Goal: Task Accomplishment & Management: Manage account settings

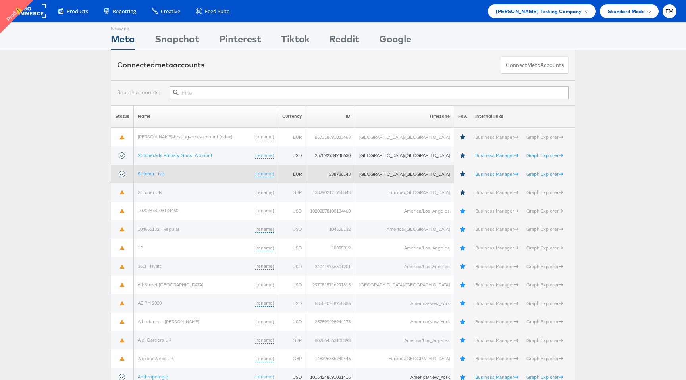
click at [164, 168] on td "Stitcher Live (rename)" at bounding box center [206, 174] width 144 height 19
click at [162, 170] on td "Stitcher Live (rename)" at bounding box center [206, 174] width 144 height 19
click at [162, 171] on link "Stitcher Live" at bounding box center [151, 174] width 27 height 6
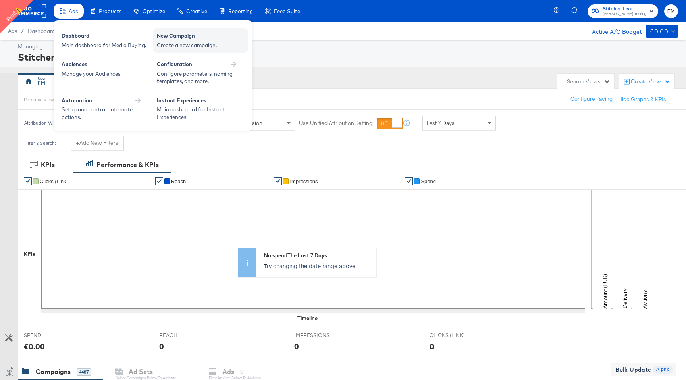
click at [176, 44] on div "Create a new campaign." at bounding box center [200, 46] width 87 height 8
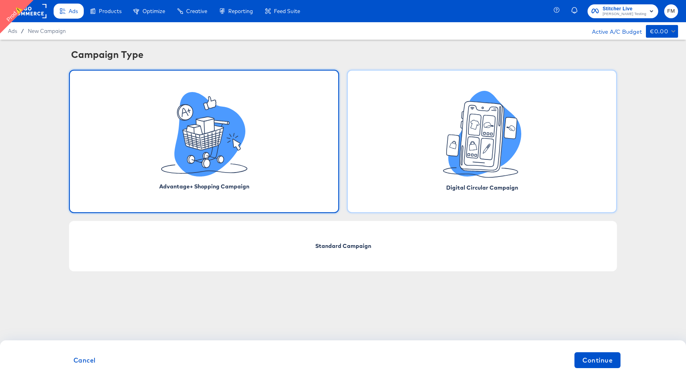
click at [491, 142] on icon at bounding box center [486, 149] width 13 height 21
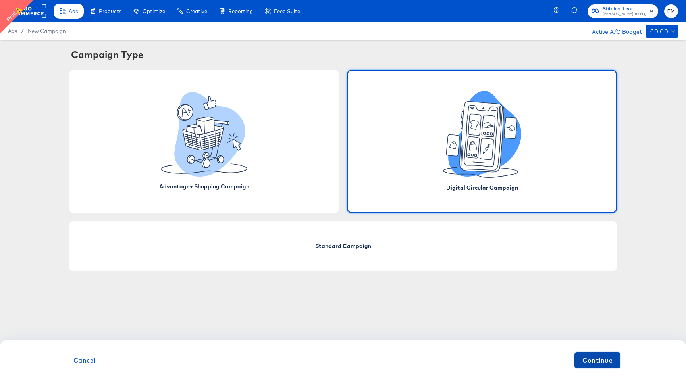
click at [598, 353] on button "Continue" at bounding box center [597, 360] width 46 height 16
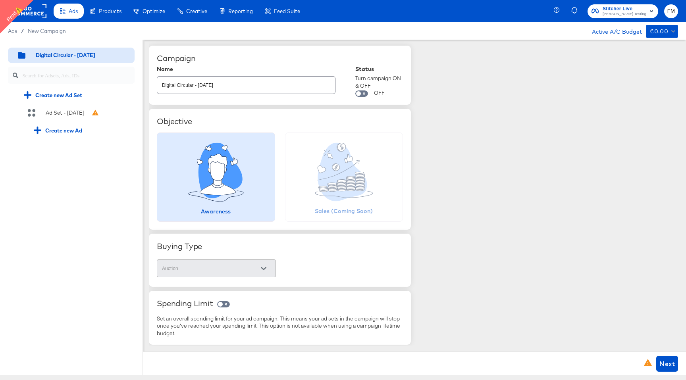
scroll to position [58, 0]
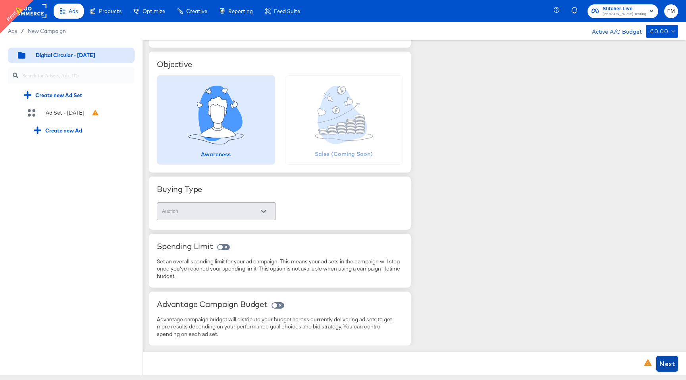
click at [662, 364] on span "Next" at bounding box center [666, 363] width 15 height 11
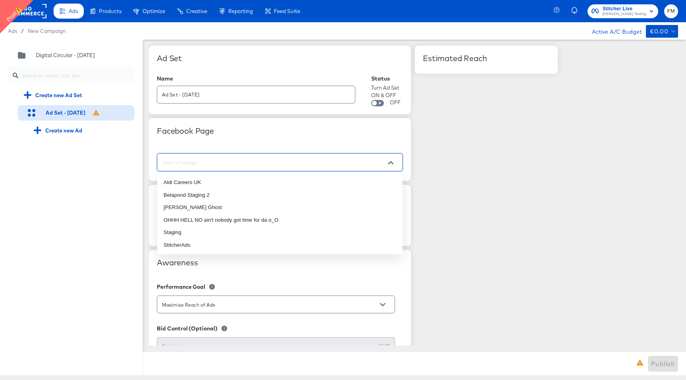
click at [287, 165] on input "text" at bounding box center [273, 162] width 227 height 9
click at [265, 241] on li "StitcherAds" at bounding box center [279, 245] width 245 height 13
type input "StitcherAds"
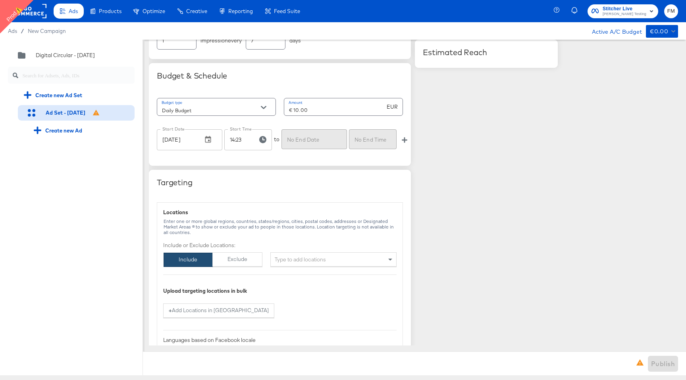
scroll to position [336, 0]
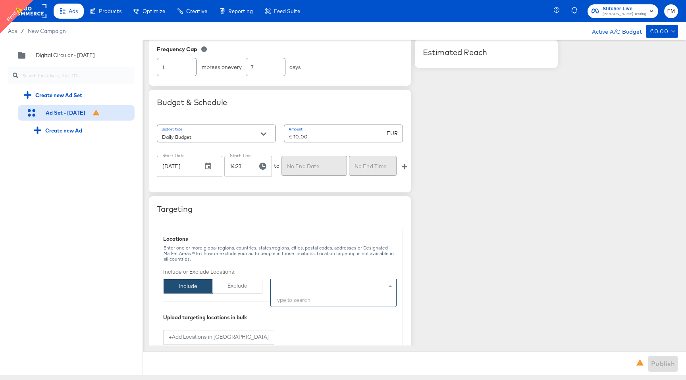
click at [306, 283] on div "Type to add locations" at bounding box center [333, 286] width 126 height 14
type input "new"
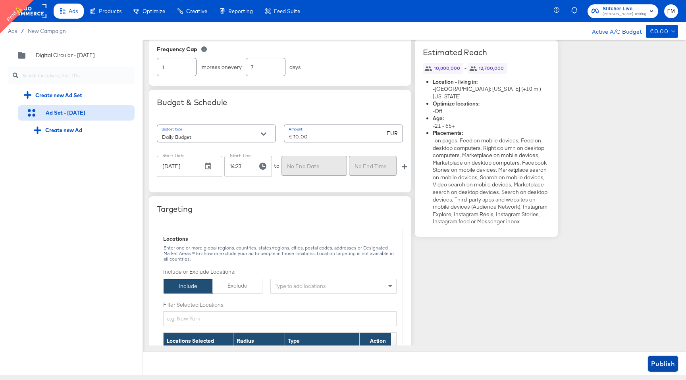
click at [667, 367] on span "Publish" at bounding box center [663, 363] width 24 height 11
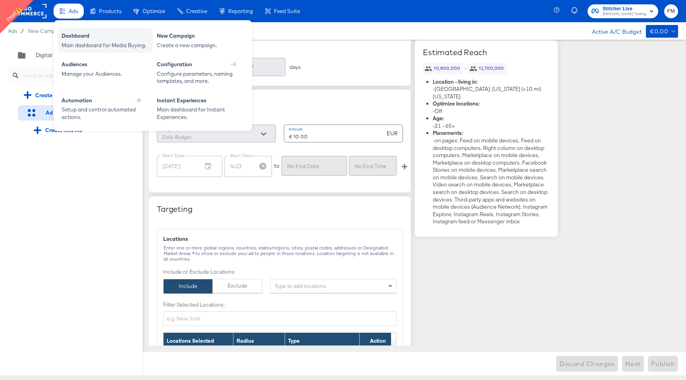
click at [99, 42] on div "Main dashboard for Media Buying." at bounding box center [105, 46] width 87 height 8
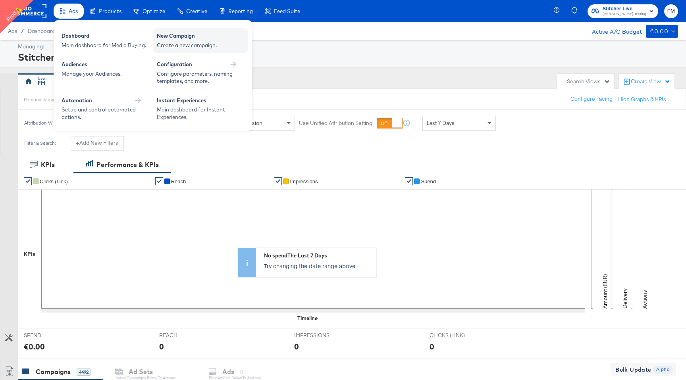
click at [193, 40] on div "New Campaign" at bounding box center [200, 37] width 87 height 10
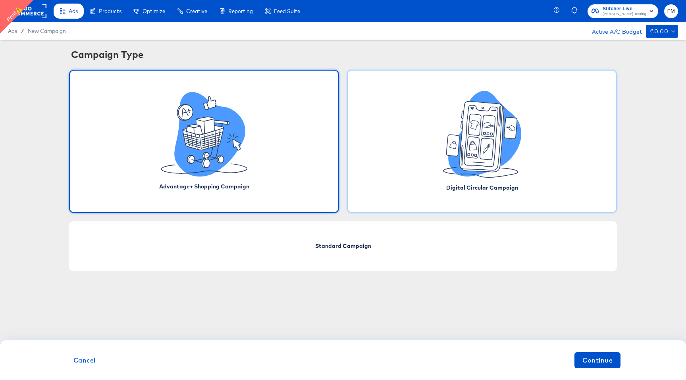
click at [446, 135] on icon at bounding box center [482, 134] width 78 height 87
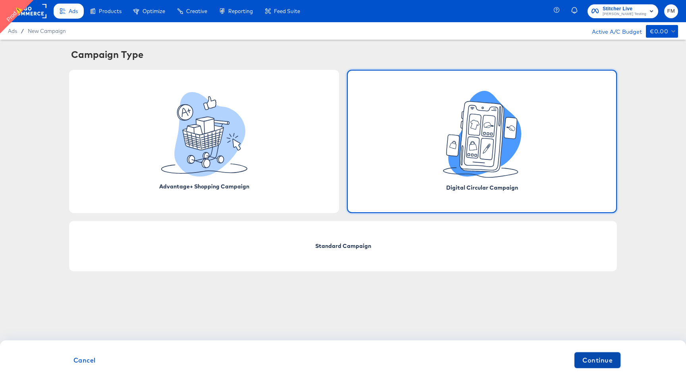
click at [599, 362] on span "Continue" at bounding box center [597, 360] width 30 height 11
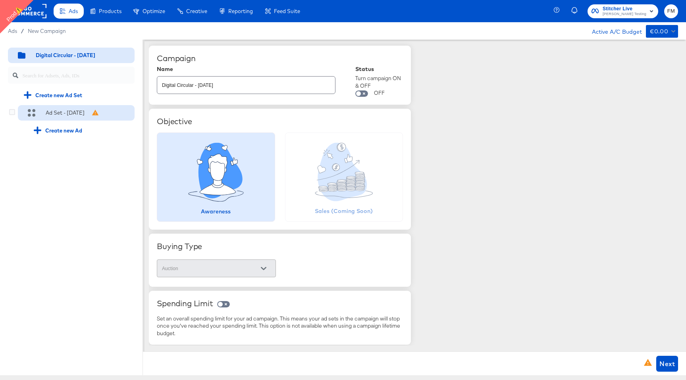
click at [79, 115] on div "Ad Set - 03 Sep" at bounding box center [65, 113] width 39 height 8
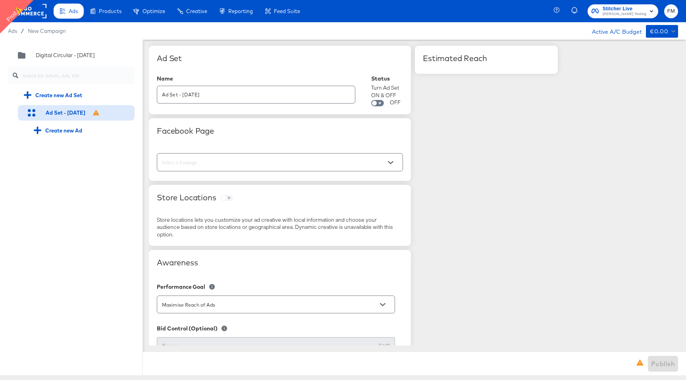
click at [235, 160] on input "text" at bounding box center [273, 162] width 227 height 9
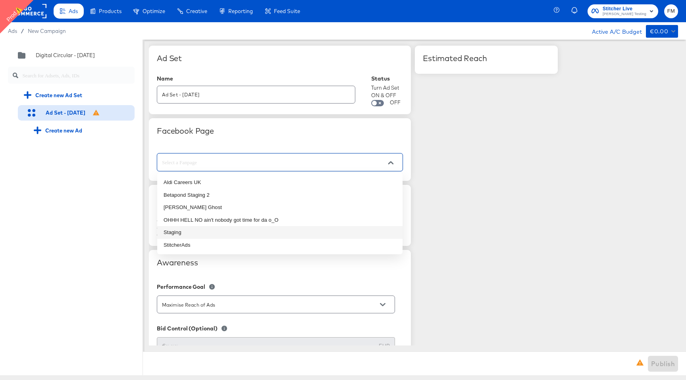
drag, startPoint x: 217, startPoint y: 231, endPoint x: 211, endPoint y: 247, distance: 17.0
click at [211, 247] on ul "Aldi Careers UK Betapond Staging 2 Branny Stark Ghost OHHH HELL NO ain't nobody…" at bounding box center [279, 213] width 245 height 81
click at [211, 247] on li "StitcherAds" at bounding box center [279, 245] width 245 height 13
type input "StitcherAds"
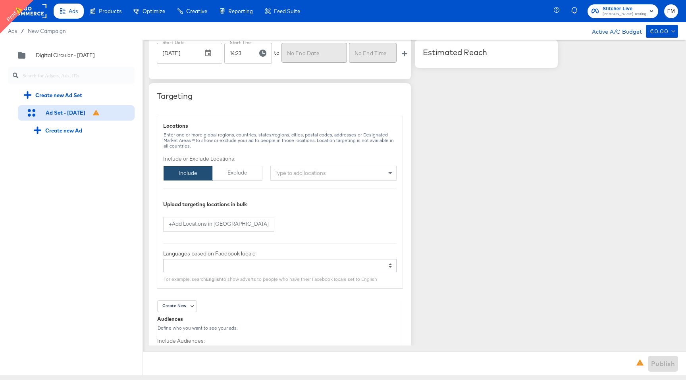
scroll to position [447, 0]
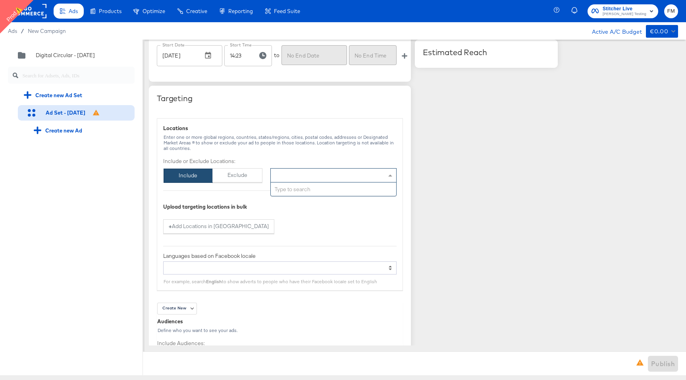
click at [319, 178] on div "Type to add locations" at bounding box center [333, 175] width 126 height 14
type input "paris"
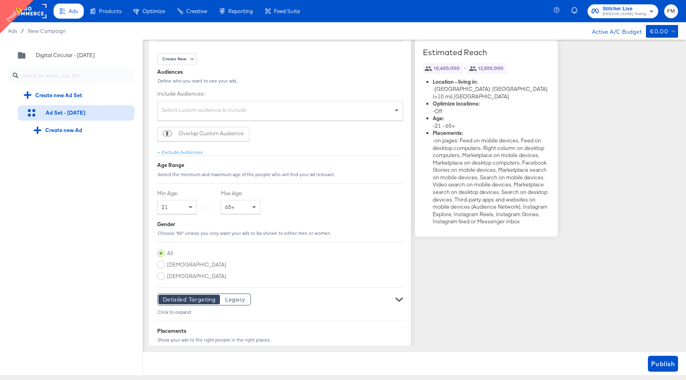
scroll to position [853, 0]
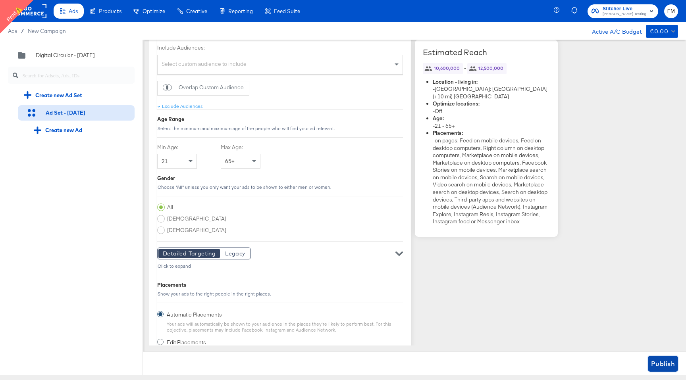
click at [658, 361] on span "Publish" at bounding box center [663, 363] width 24 height 11
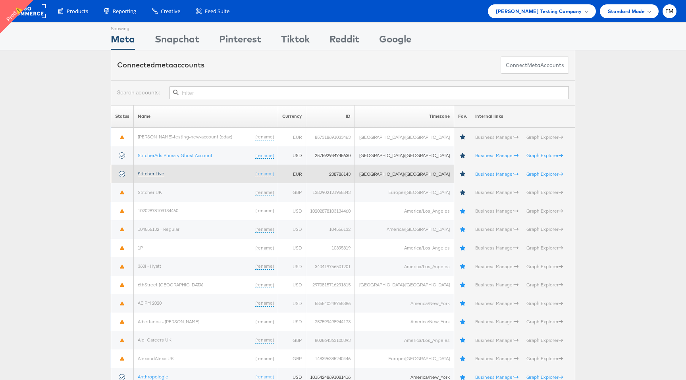
click at [155, 171] on link "Stitcher Live" at bounding box center [151, 174] width 27 height 6
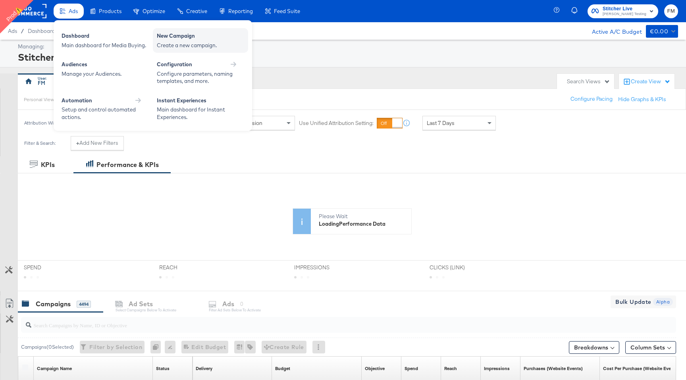
click at [185, 50] on div "New Campaign Create a new campaign." at bounding box center [200, 40] width 95 height 25
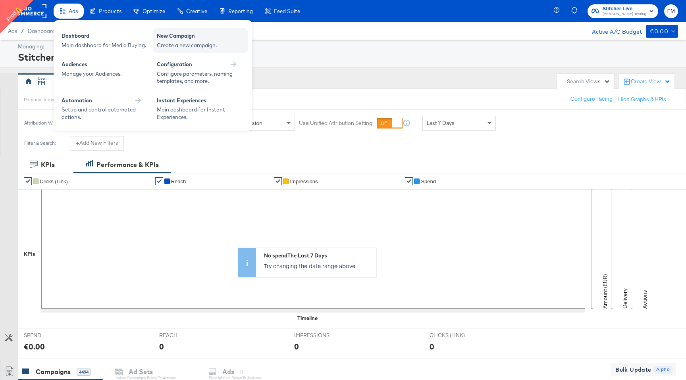
click at [195, 42] on div "Create a new campaign." at bounding box center [200, 46] width 87 height 8
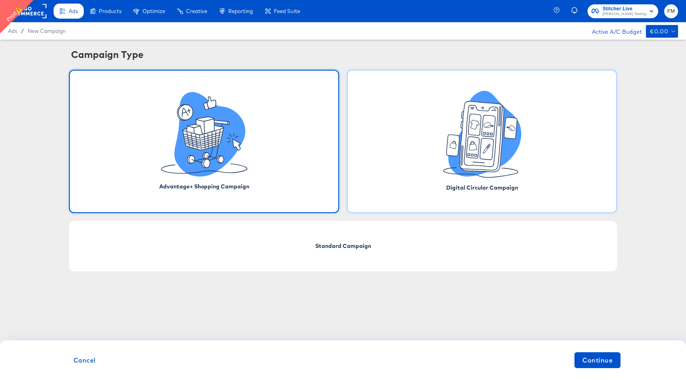
click at [456, 171] on icon at bounding box center [484, 134] width 73 height 86
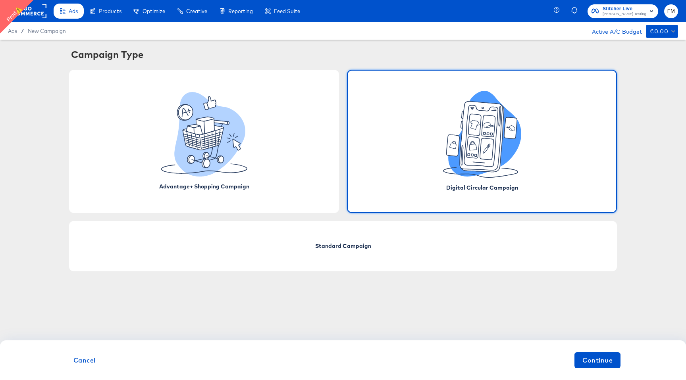
click at [456, 151] on icon at bounding box center [452, 145] width 13 height 21
click at [605, 359] on span "Continue" at bounding box center [597, 360] width 30 height 11
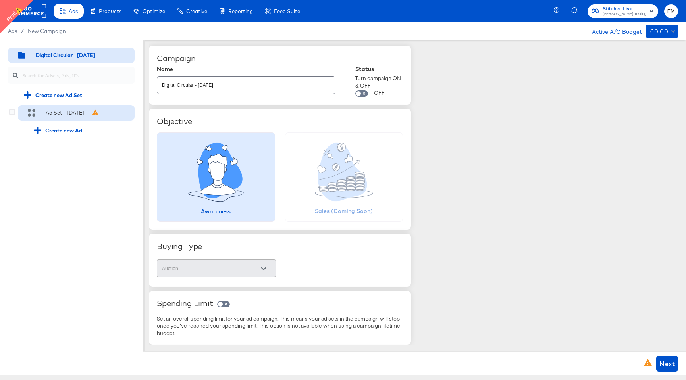
click at [64, 114] on div "Ad Set - [DATE]" at bounding box center [65, 113] width 39 height 8
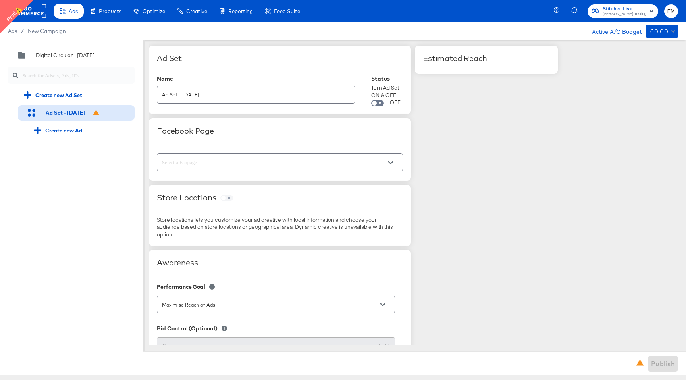
click at [282, 162] on input "text" at bounding box center [273, 162] width 227 height 9
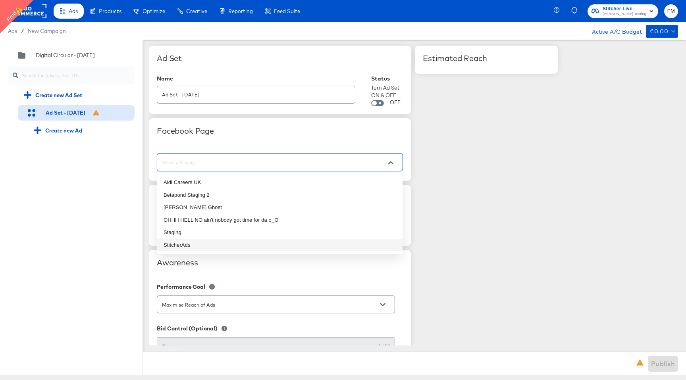
drag, startPoint x: 218, startPoint y: 232, endPoint x: 214, endPoint y: 246, distance: 15.3
click at [214, 246] on ul "Aldi Careers UK Betapond Staging 2 Branny Stark Ghost OHHH HELL NO ain't nobody…" at bounding box center [279, 213] width 245 height 81
click at [214, 246] on li "StitcherAds" at bounding box center [279, 245] width 245 height 13
type input "StitcherAds"
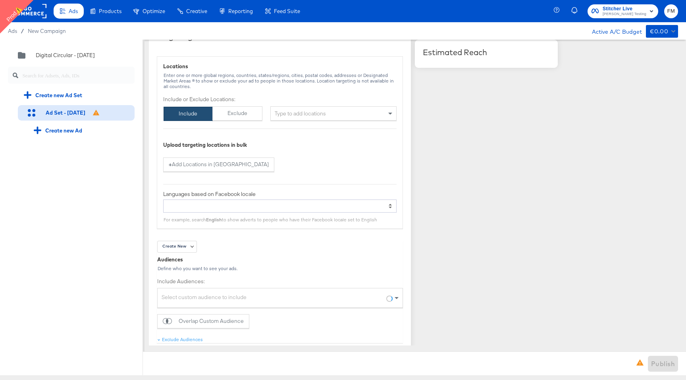
scroll to position [515, 0]
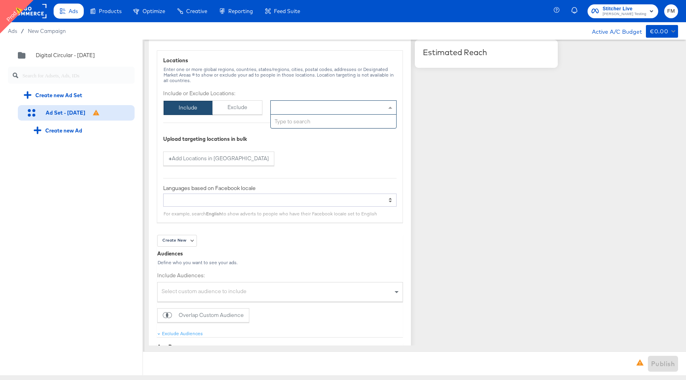
click at [329, 109] on div "Type to add locations" at bounding box center [333, 107] width 126 height 14
type input "uni"
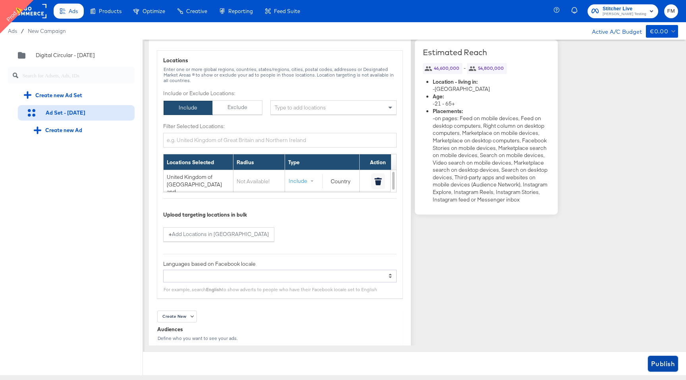
click at [657, 361] on span "Publish" at bounding box center [663, 363] width 24 height 11
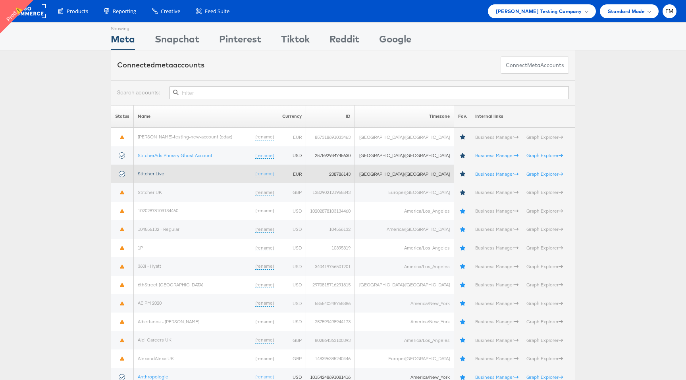
click at [161, 171] on link "Stitcher Live" at bounding box center [151, 174] width 27 height 6
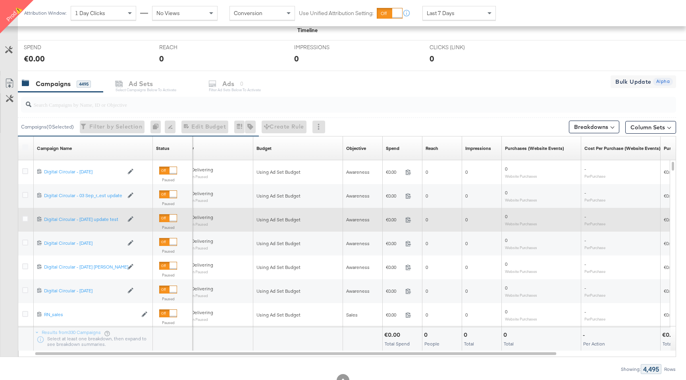
scroll to position [286, 0]
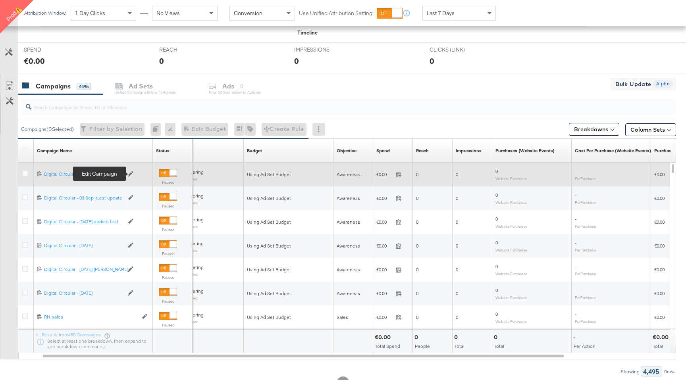
click at [131, 174] on icon at bounding box center [131, 174] width 6 height 6
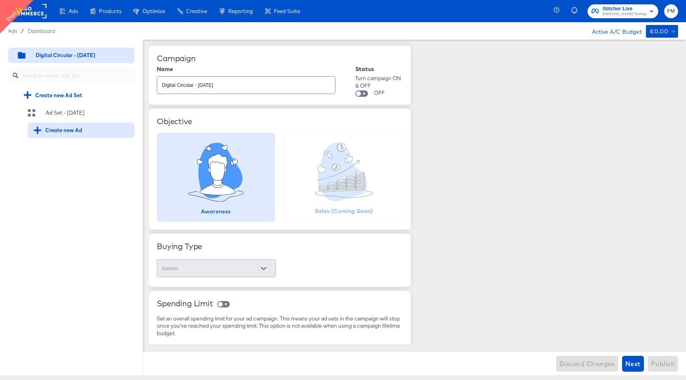
click at [51, 125] on div "Create new Ad" at bounding box center [81, 130] width 107 height 15
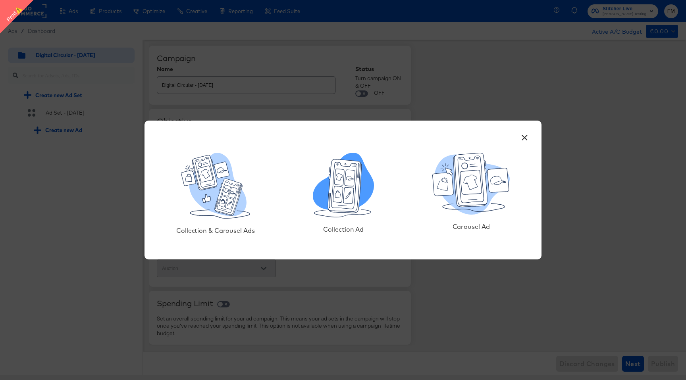
click at [356, 175] on icon at bounding box center [345, 187] width 34 height 54
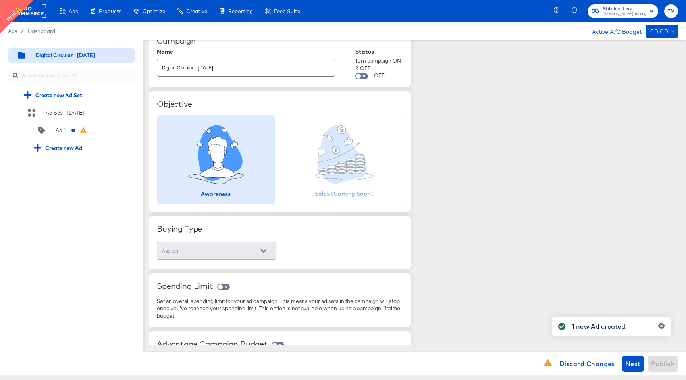
scroll to position [30, 0]
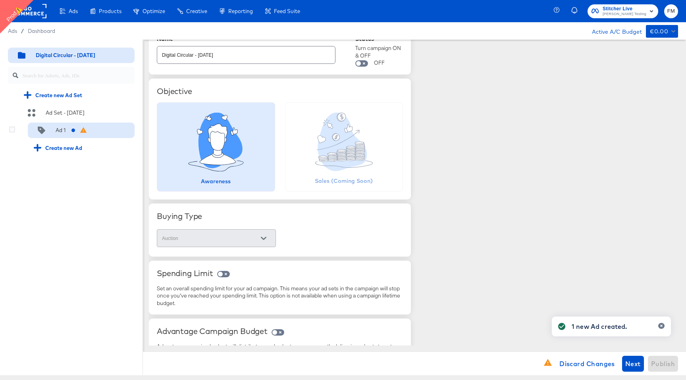
click at [70, 132] on div "Ad 1" at bounding box center [58, 131] width 48 height 8
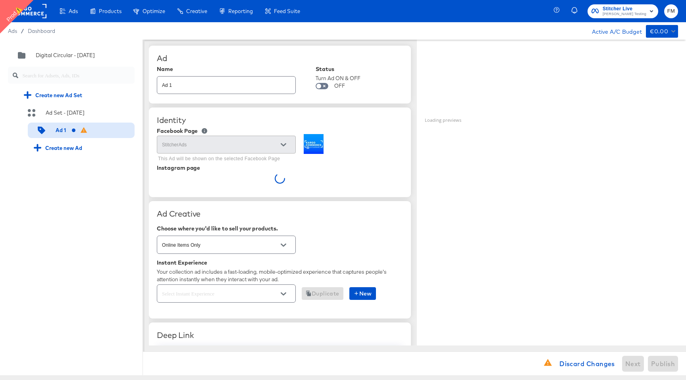
click at [274, 298] on input "text" at bounding box center [219, 293] width 119 height 9
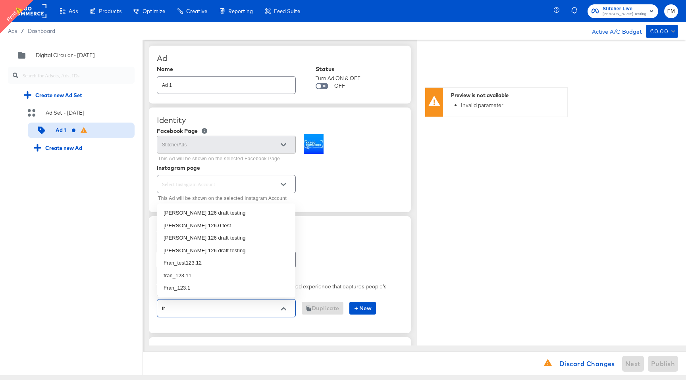
type input "fra"
click at [225, 248] on li "fran 126 draft testing" at bounding box center [226, 251] width 138 height 13
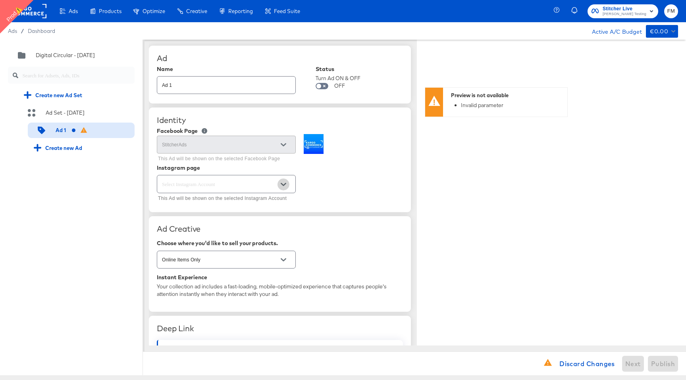
click at [281, 186] on icon "Open" at bounding box center [284, 185] width 6 height 6
click at [256, 226] on li "stitcherads" at bounding box center [226, 229] width 138 height 13
type textarea "x"
type input "stitcherads"
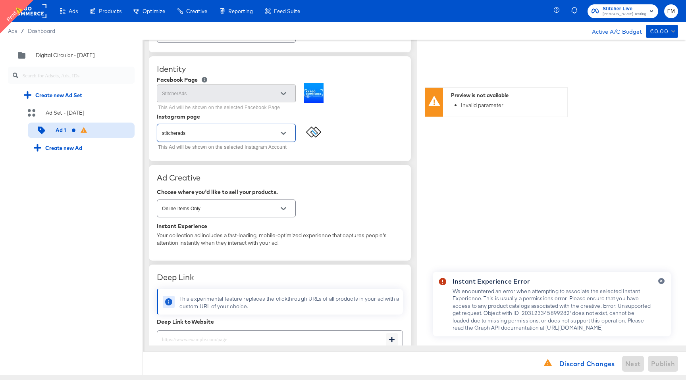
scroll to position [54, 0]
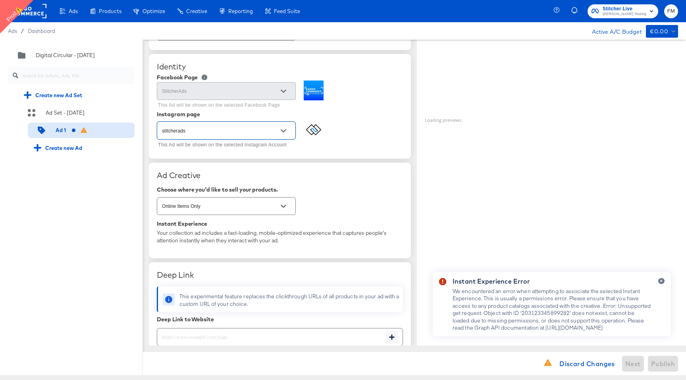
click at [283, 129] on icon "Open" at bounding box center [284, 131] width 6 height 6
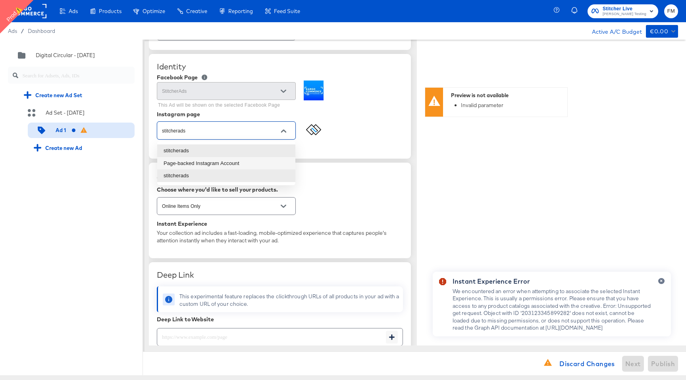
click at [265, 157] on li "Page-backed Instagram Account" at bounding box center [226, 163] width 138 height 13
type textarea "x"
type input "Page-backed Instagram Account"
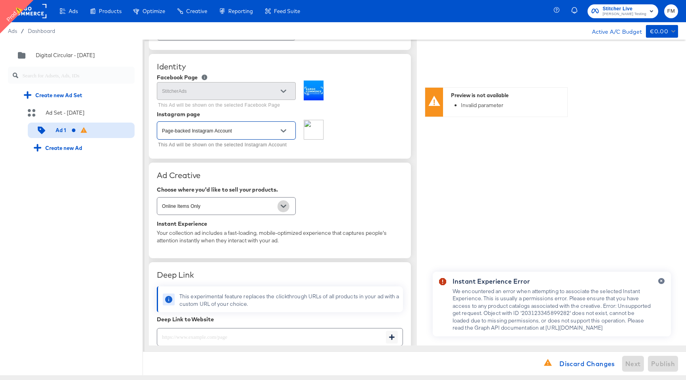
click at [283, 207] on icon "Open" at bounding box center [284, 206] width 6 height 3
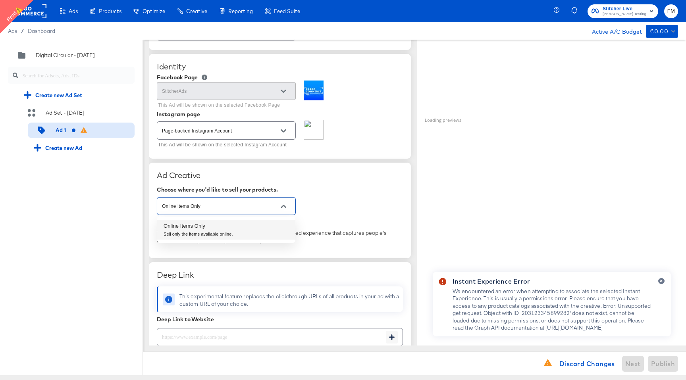
click at [298, 171] on div "Ad Creative" at bounding box center [280, 176] width 246 height 10
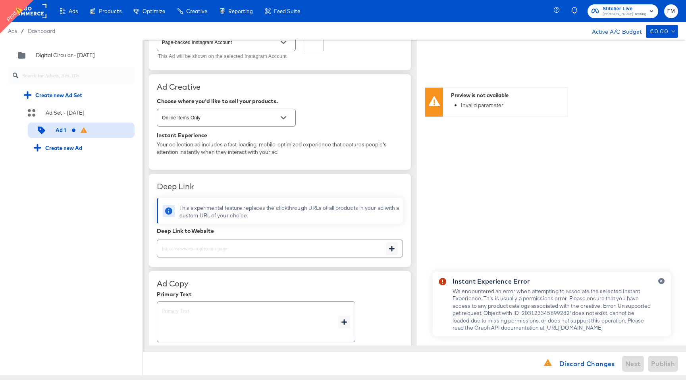
scroll to position [0, 0]
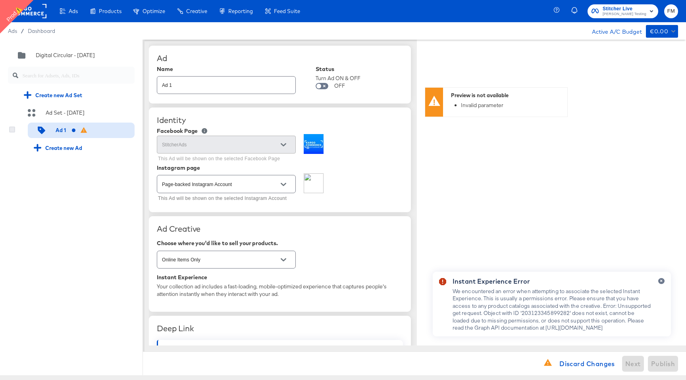
click at [10, 131] on icon at bounding box center [12, 130] width 6 height 6
click at [0, 0] on input "checkbox" at bounding box center [0, 0] width 0 height 0
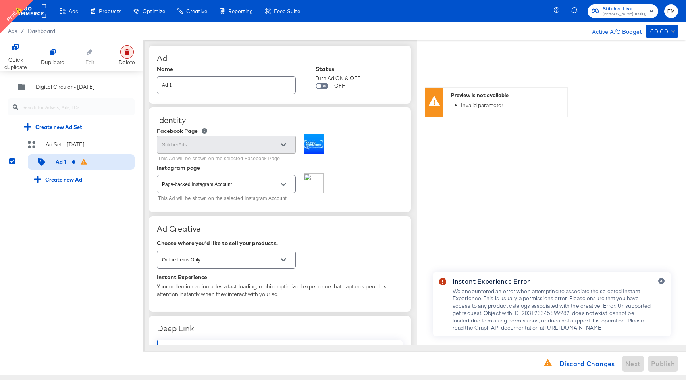
click at [125, 52] on icon at bounding box center [127, 53] width 4 height 4
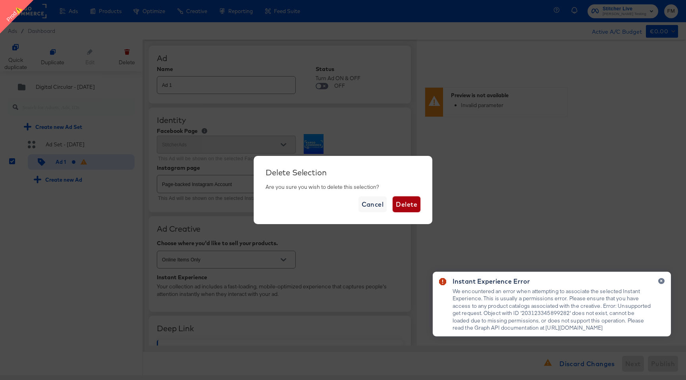
click at [409, 211] on button "Delete" at bounding box center [407, 204] width 28 height 16
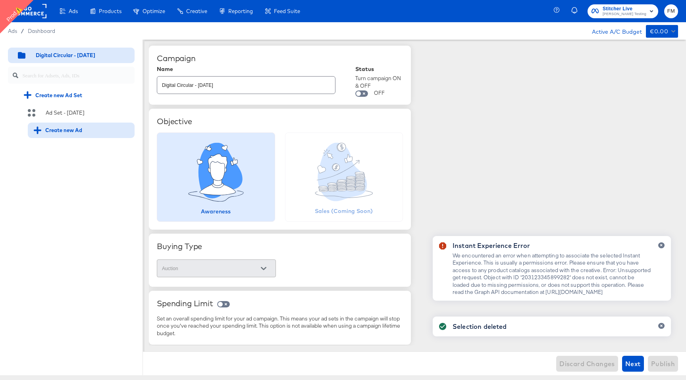
click at [68, 128] on div "Create new Ad" at bounding box center [58, 131] width 48 height 8
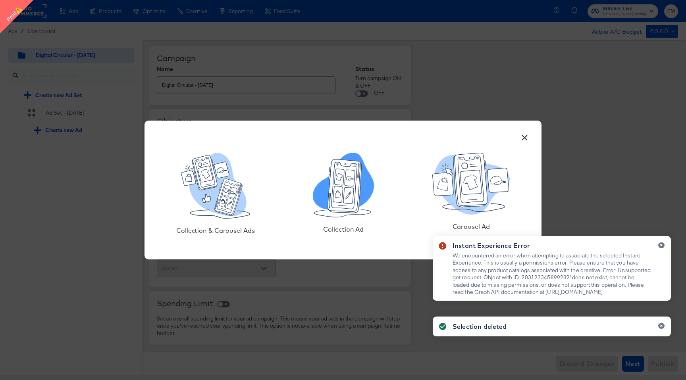
click at [344, 196] on icon at bounding box center [348, 195] width 11 height 17
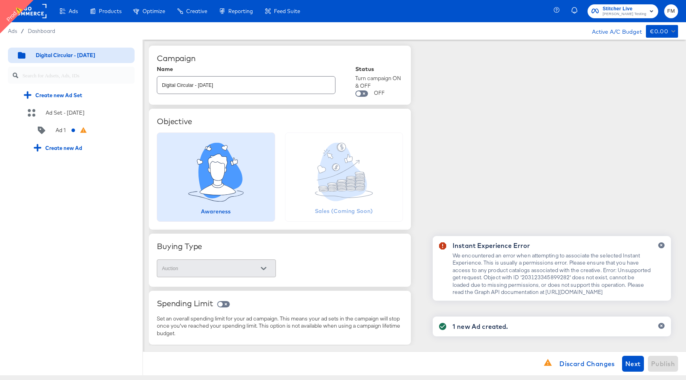
scroll to position [58, 0]
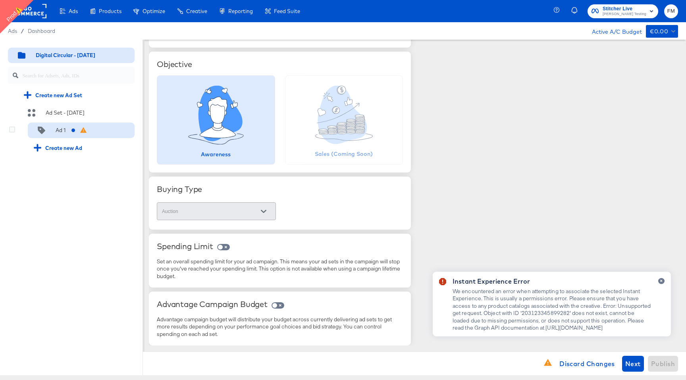
click at [50, 126] on div "Ad 1" at bounding box center [81, 131] width 107 height 16
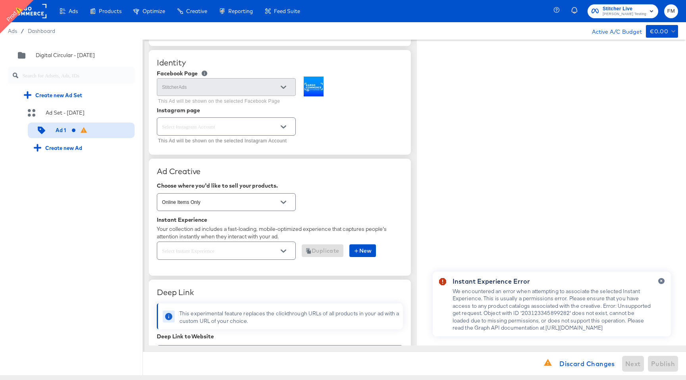
type textarea "x"
click at [284, 249] on icon "Open" at bounding box center [284, 251] width 6 height 6
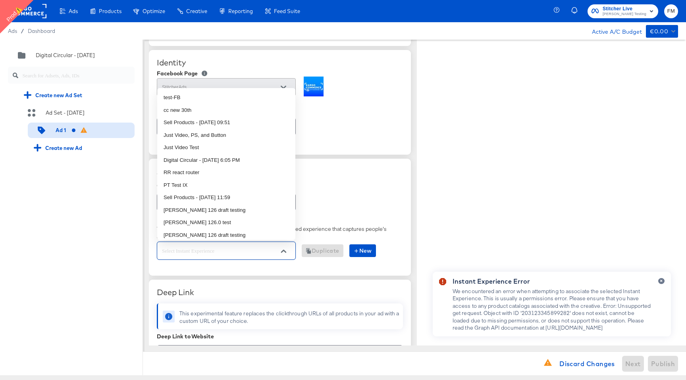
type textarea "x"
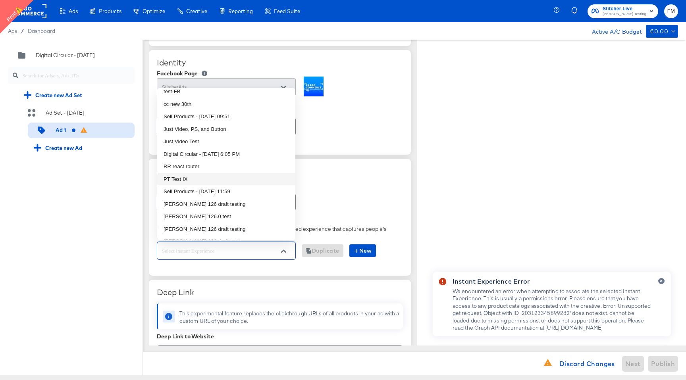
scroll to position [6, 0]
click at [248, 218] on li "fran 126.0 test" at bounding box center [226, 216] width 138 height 13
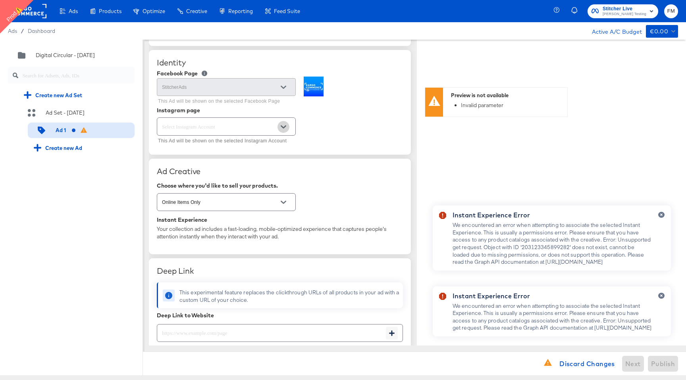
click at [283, 127] on icon "Open" at bounding box center [284, 127] width 6 height 6
click at [268, 150] on li "stitcherads" at bounding box center [226, 147] width 138 height 13
type input "stitcherads"
type textarea "x"
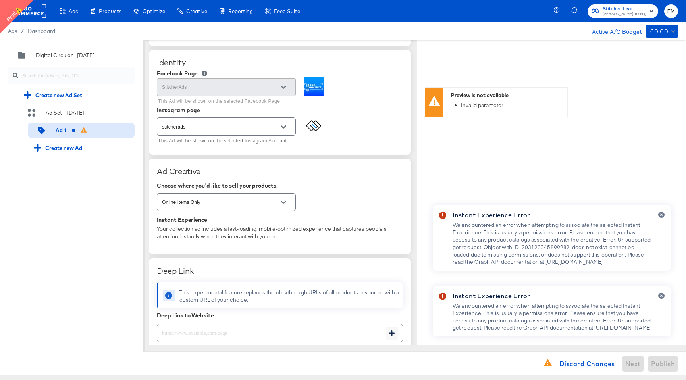
click at [279, 156] on div "Ad Name Ad 1 Status Turn Ad ON & OFF OFF Identity Facebook Page StitcherAds Thi…" at bounding box center [280, 348] width 262 height 732
click at [285, 125] on icon "Open" at bounding box center [284, 126] width 6 height 3
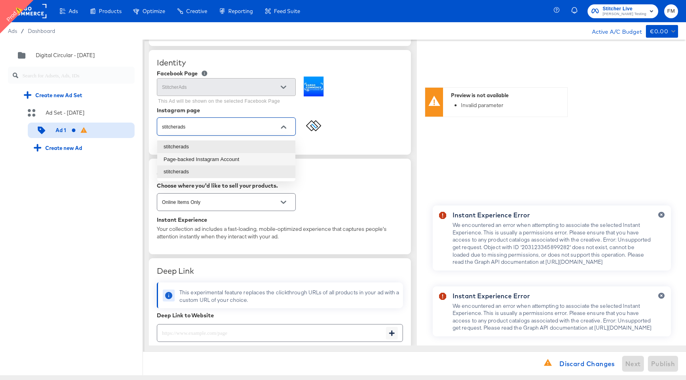
click at [278, 162] on li "Page-backed Instagram Account" at bounding box center [226, 159] width 138 height 13
type input "Page-backed Instagram Account"
type textarea "x"
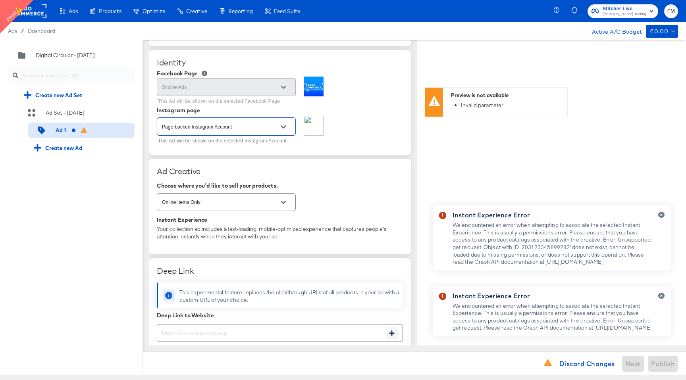
click at [320, 190] on div "Choose where you'd like to sell your products. Online Items Only" at bounding box center [280, 198] width 246 height 30
click at [660, 293] on div at bounding box center [658, 315] width 13 height 44
click at [660, 295] on icon "button" at bounding box center [661, 296] width 2 height 2
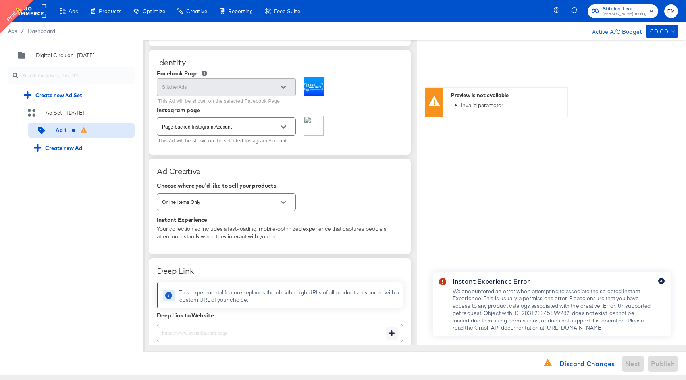
click at [662, 279] on icon "button" at bounding box center [661, 281] width 3 height 4
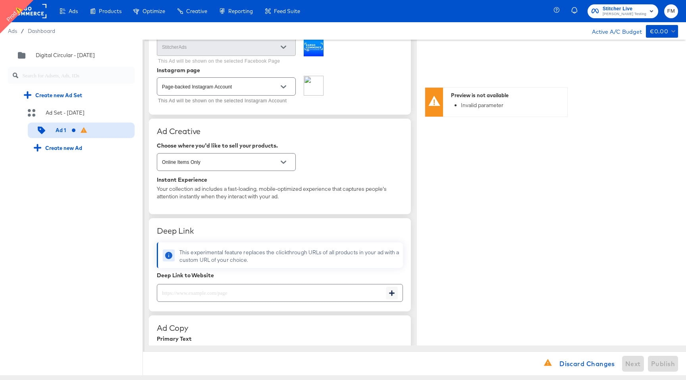
scroll to position [98, 0]
click at [287, 163] on button "Open" at bounding box center [283, 162] width 12 height 12
click at [343, 137] on div "Ad Creative Choose where you'd like to sell your products. Online Items Only In…" at bounding box center [280, 166] width 262 height 96
click at [287, 81] on div at bounding box center [283, 87] width 17 height 12
click at [286, 83] on button "Open" at bounding box center [283, 87] width 12 height 12
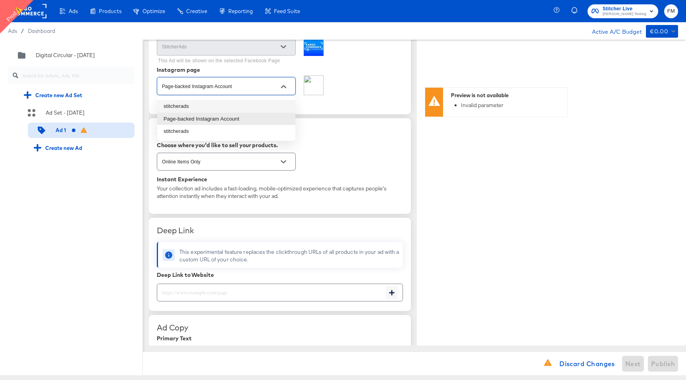
click at [255, 105] on li "stitcherads" at bounding box center [226, 106] width 138 height 13
type input "stitcherads"
type textarea "x"
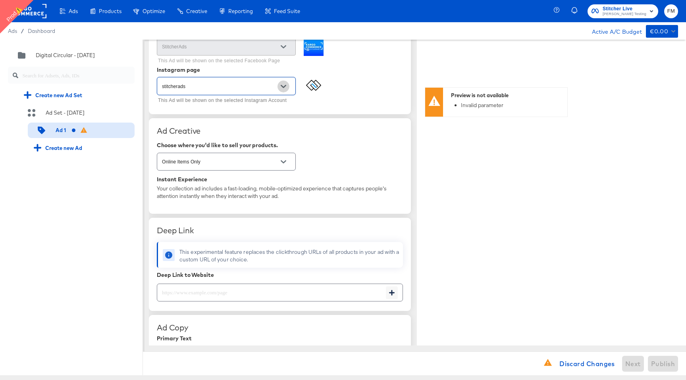
click at [285, 86] on icon "Open" at bounding box center [284, 86] width 6 height 3
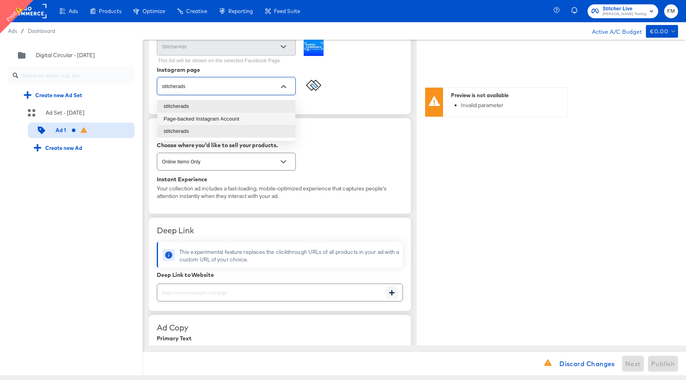
click at [278, 117] on li "Page-backed Instagram Account" at bounding box center [226, 119] width 138 height 13
type input "Page-backed Instagram Account"
type textarea "x"
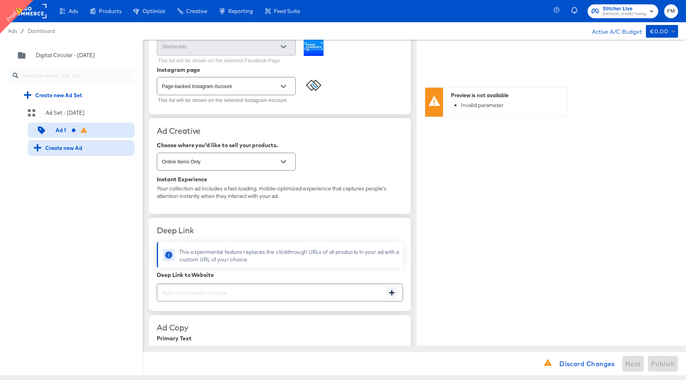
click at [63, 147] on div "Create new Ad" at bounding box center [58, 148] width 48 height 8
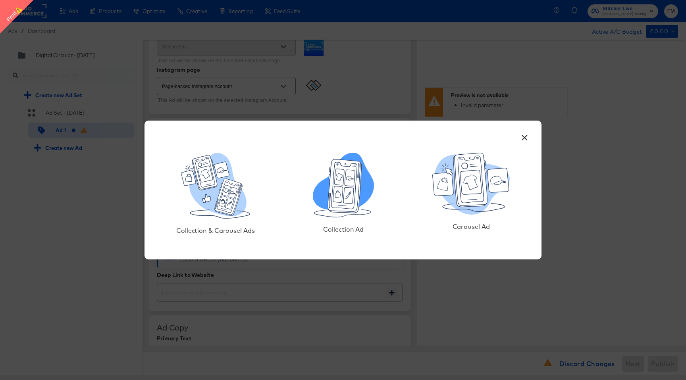
click at [358, 177] on icon at bounding box center [344, 185] width 31 height 45
type textarea "x"
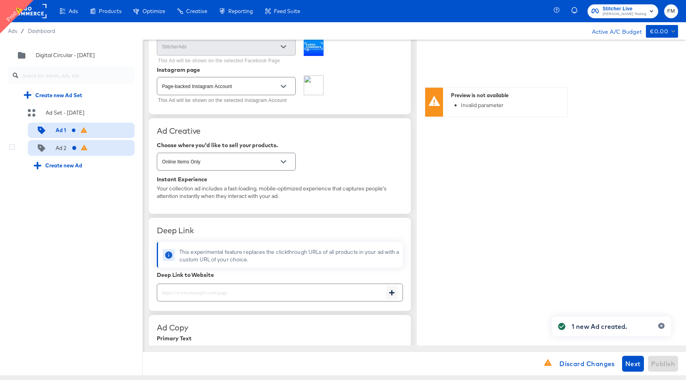
click at [88, 146] on div "Ad 2" at bounding box center [81, 148] width 107 height 16
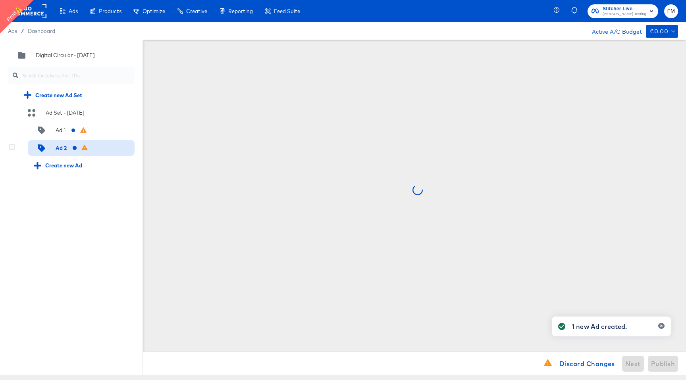
scroll to position [0, 0]
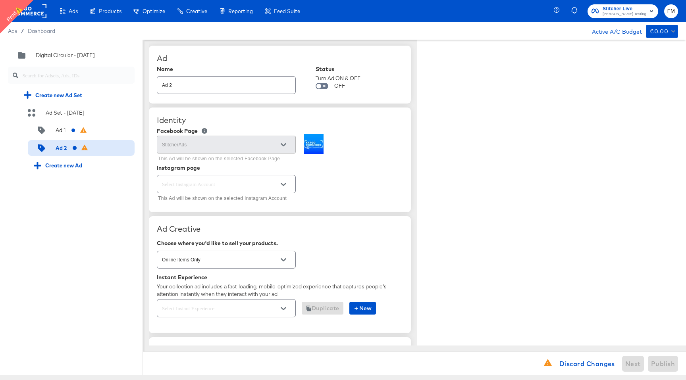
click at [289, 184] on button "Open" at bounding box center [283, 185] width 12 height 12
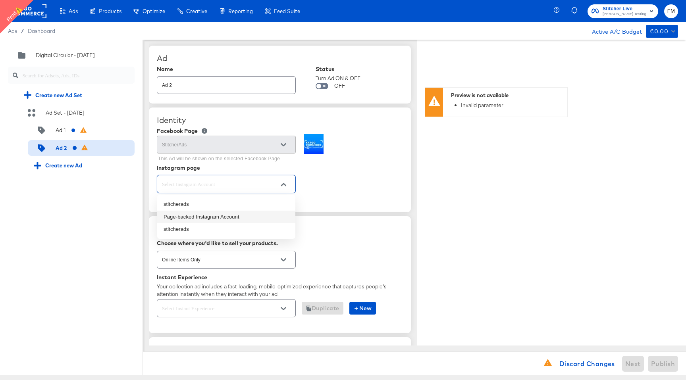
click at [217, 215] on li "Page-backed Instagram Account" at bounding box center [226, 217] width 138 height 13
type input "Page-backed Instagram Account"
type textarea "x"
click at [284, 305] on button "Open" at bounding box center [283, 309] width 12 height 12
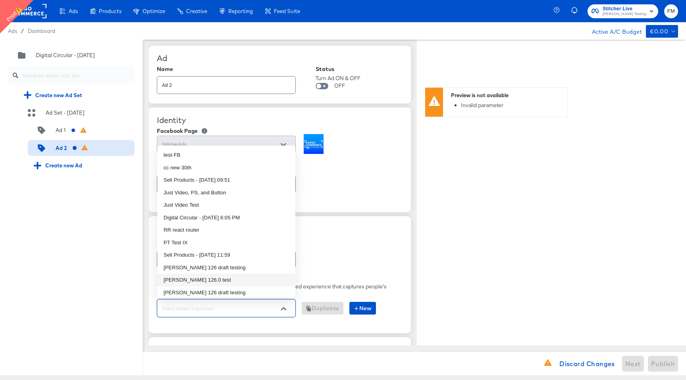
click at [237, 281] on li "fran 126.0 test" at bounding box center [226, 280] width 138 height 13
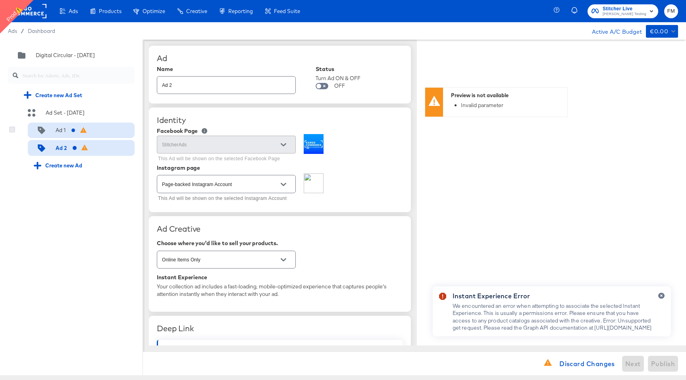
click at [10, 129] on icon at bounding box center [12, 130] width 6 height 6
click at [0, 0] on input "checkbox" at bounding box center [0, 0] width 0 height 0
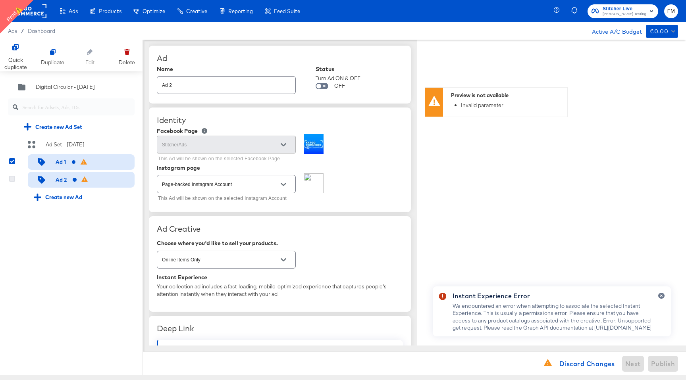
click at [12, 176] on icon at bounding box center [12, 179] width 6 height 6
click at [0, 0] on input "checkbox" at bounding box center [0, 0] width 0 height 0
click at [121, 55] on div at bounding box center [126, 51] width 13 height 13
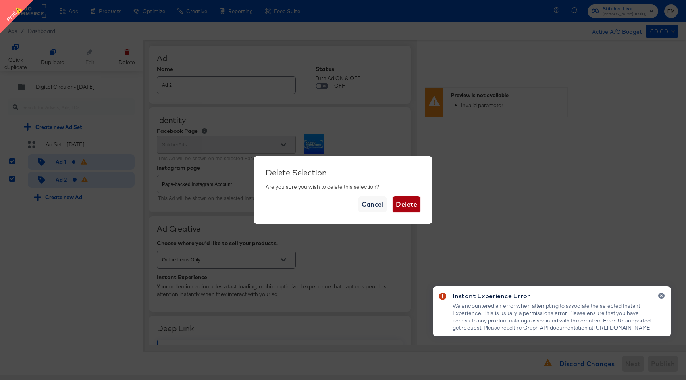
click at [414, 204] on span "Delete" at bounding box center [406, 204] width 21 height 11
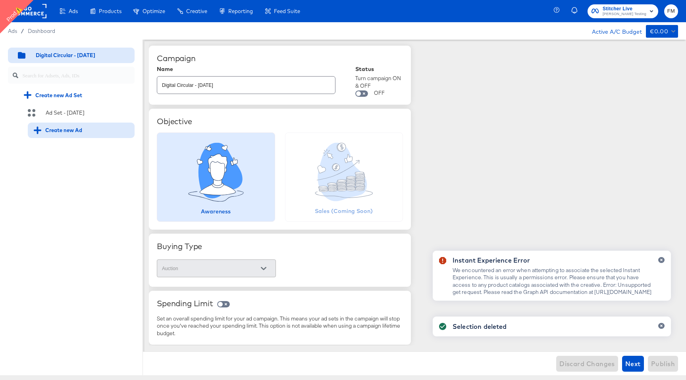
click at [77, 129] on div "Create new Ad" at bounding box center [58, 131] width 48 height 8
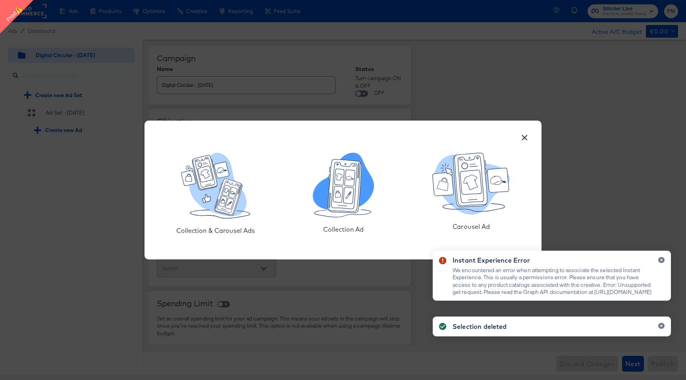
click at [349, 185] on icon at bounding box center [350, 178] width 10 height 16
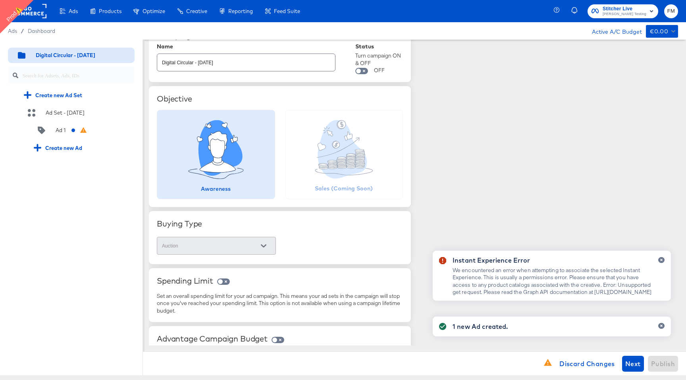
scroll to position [34, 0]
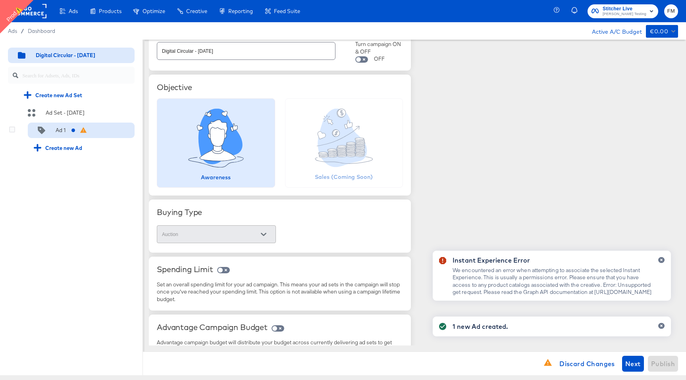
click at [96, 131] on div "Ad 1" at bounding box center [81, 131] width 107 height 16
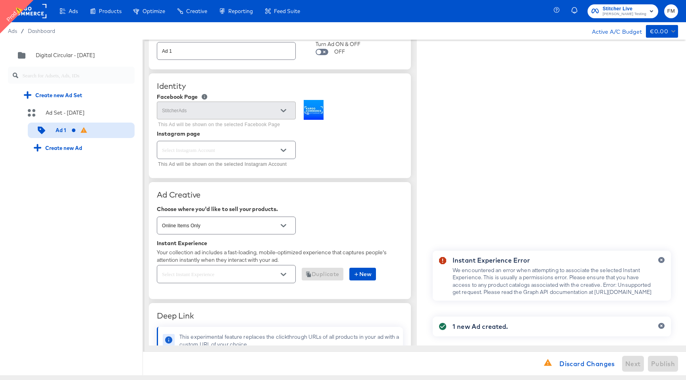
type textarea "x"
click at [285, 150] on icon "Open" at bounding box center [284, 150] width 6 height 3
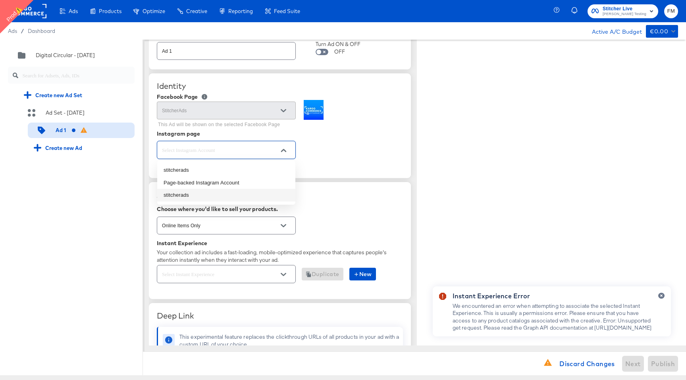
type textarea "x"
click at [233, 193] on li "stitcherads" at bounding box center [226, 195] width 138 height 13
type input "stitcherads"
type textarea "x"
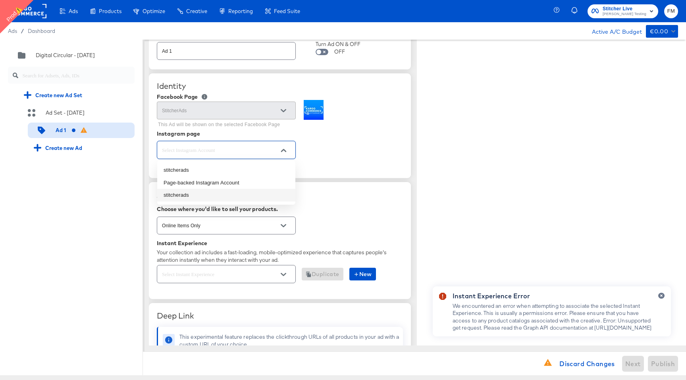
type textarea "x"
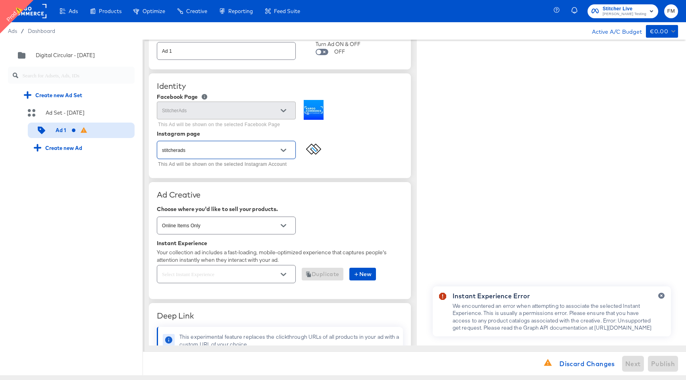
click at [289, 278] on div at bounding box center [283, 275] width 17 height 12
click at [286, 276] on button "Open" at bounding box center [283, 275] width 12 height 12
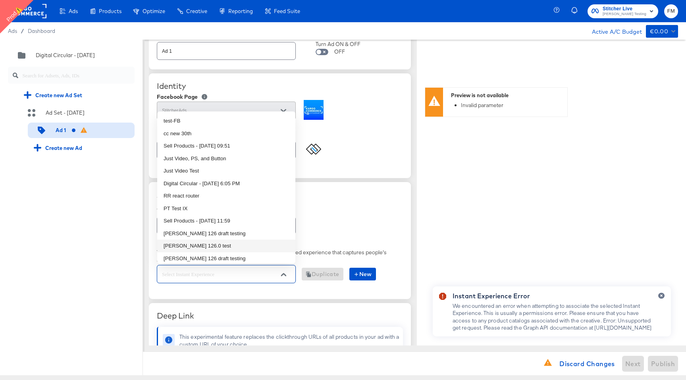
click at [226, 246] on li "fran 126.0 test" at bounding box center [226, 246] width 138 height 13
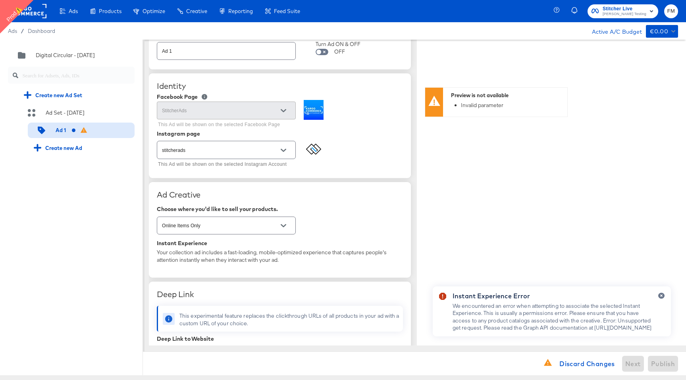
click at [281, 148] on icon "Open" at bounding box center [284, 151] width 6 height 6
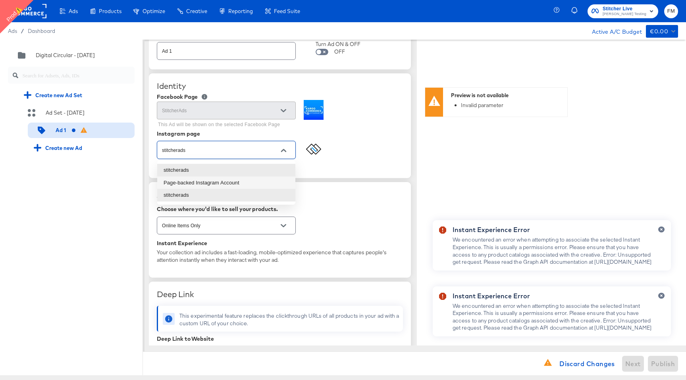
click at [223, 181] on li "Page-backed Instagram Account" at bounding box center [226, 183] width 138 height 13
type input "Page-backed Instagram Account"
type textarea "x"
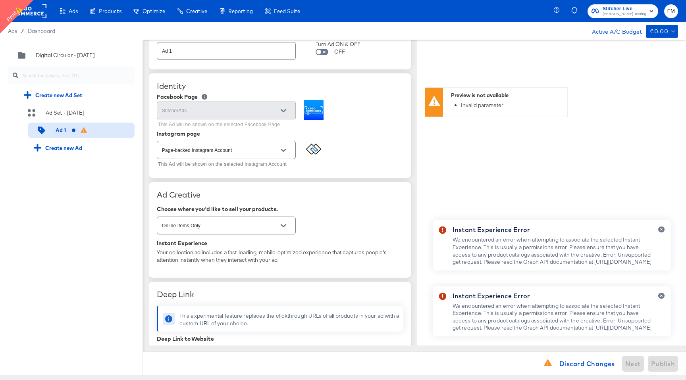
click at [268, 267] on div "Instant Experience Your collection ad includes a fast-loading, mobile-optimized…" at bounding box center [280, 255] width 246 height 30
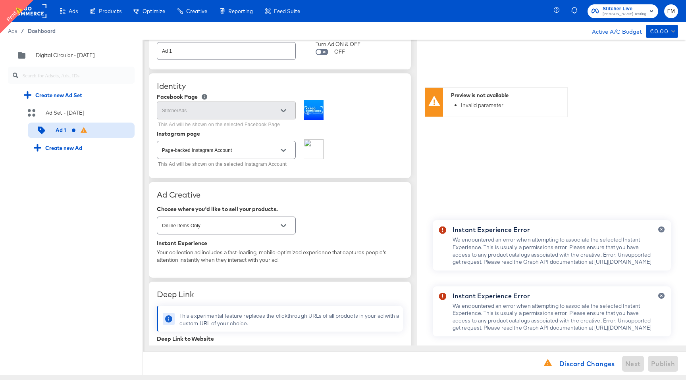
click at [47, 30] on span "Dashboard" at bounding box center [42, 31] width 28 height 6
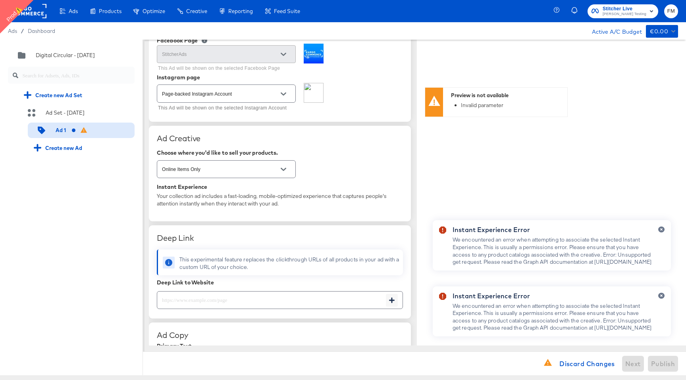
scroll to position [93, 0]
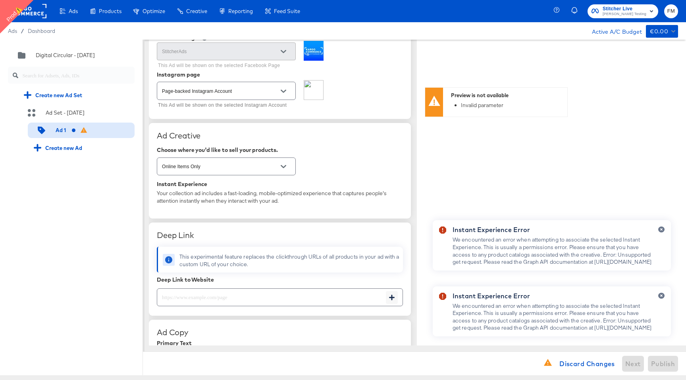
click at [283, 166] on icon "Open" at bounding box center [284, 167] width 6 height 6
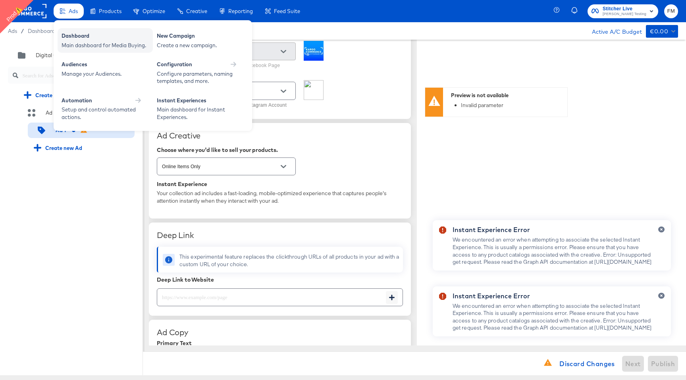
click at [114, 46] on div "Main dashboard for Media Buying." at bounding box center [105, 46] width 87 height 8
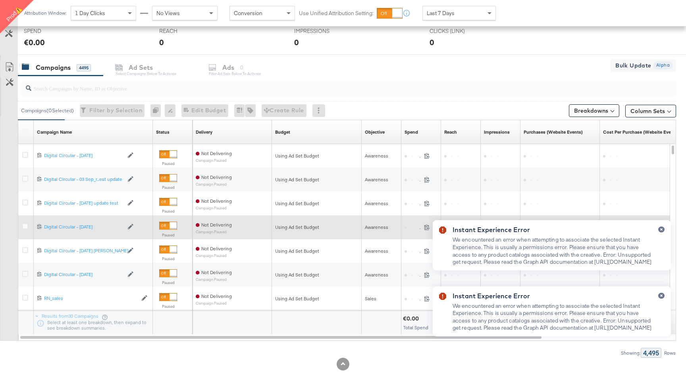
scroll to position [306, 0]
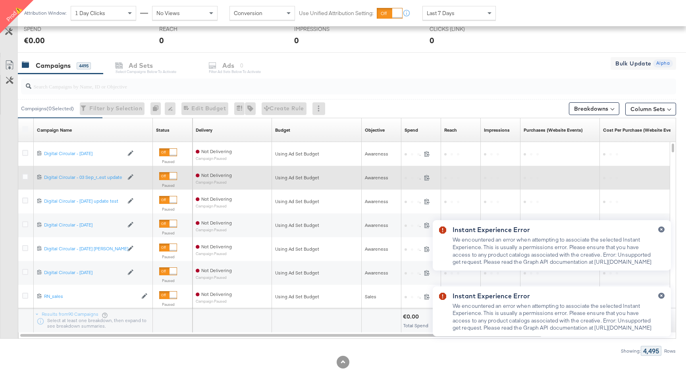
drag, startPoint x: 131, startPoint y: 201, endPoint x: 144, endPoint y: 170, distance: 33.6
click at [144, 118] on div "6851972029565 Digital Circular - 03 Sep Digital Circular - 03 Sep Edit Campaign…" at bounding box center [347, 118] width 658 height 0
click at [133, 176] on icon at bounding box center [131, 177] width 6 height 6
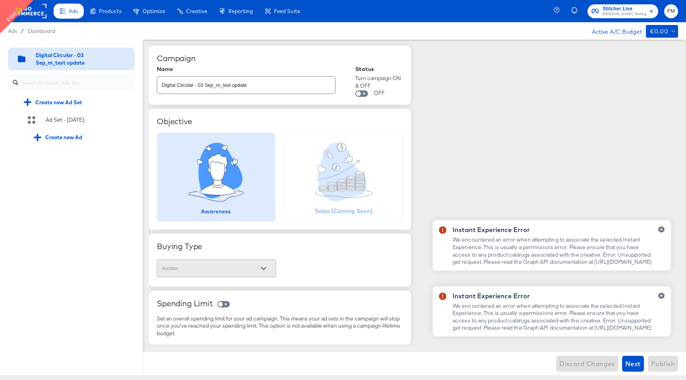
click at [657, 227] on div at bounding box center [658, 249] width 13 height 44
click at [660, 227] on button "button" at bounding box center [661, 230] width 6 height 6
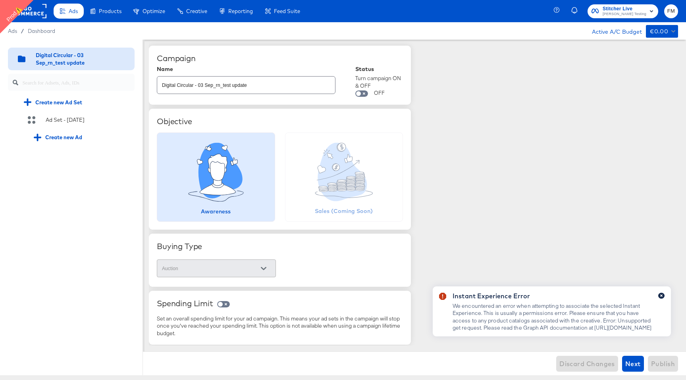
click at [658, 293] on button "button" at bounding box center [661, 296] width 6 height 6
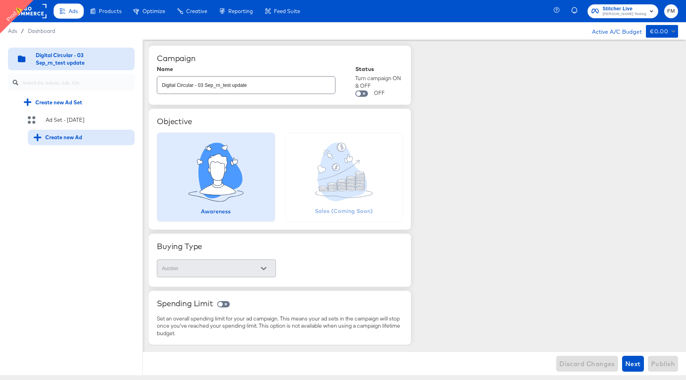
click at [51, 139] on div "Create new Ad" at bounding box center [58, 138] width 48 height 8
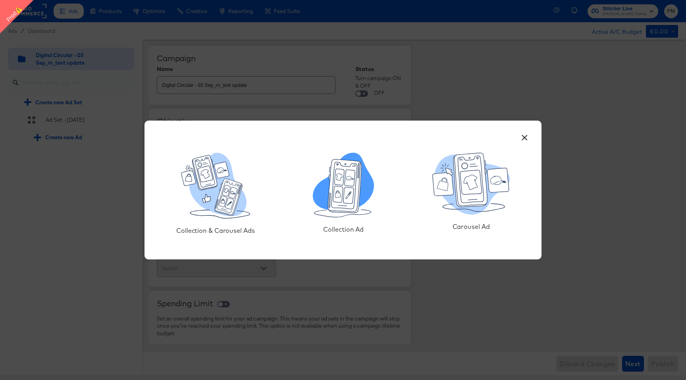
click at [335, 190] on icon at bounding box center [338, 195] width 10 height 16
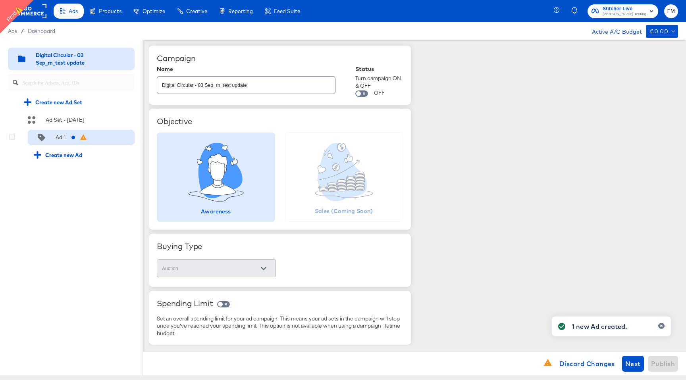
click at [76, 138] on div at bounding box center [76, 138] width 10 height 8
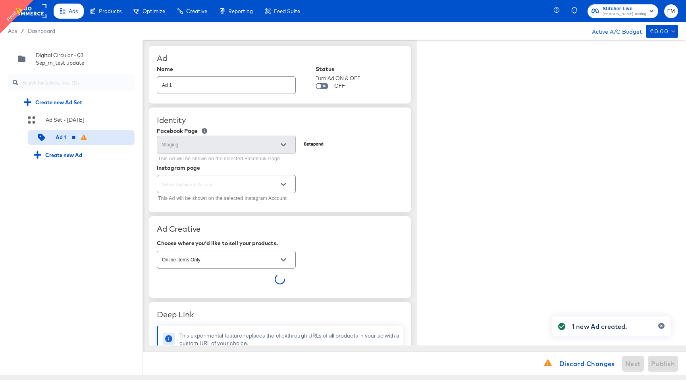
type textarea "x"
click at [283, 187] on icon "Open" at bounding box center [284, 185] width 6 height 6
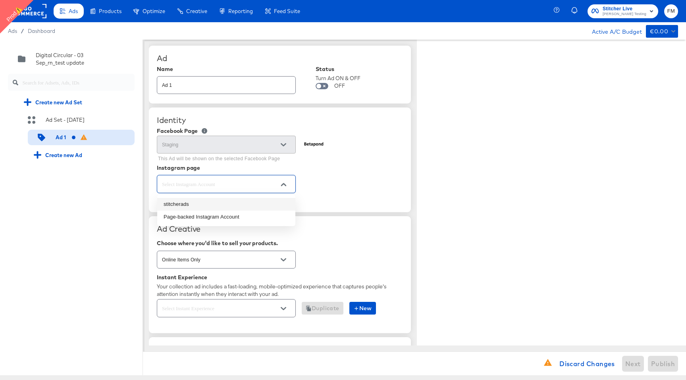
type textarea "x"
click at [246, 216] on li "Page-backed Instagram Account" at bounding box center [226, 217] width 138 height 13
type input "Page-backed Instagram Account"
type textarea "x"
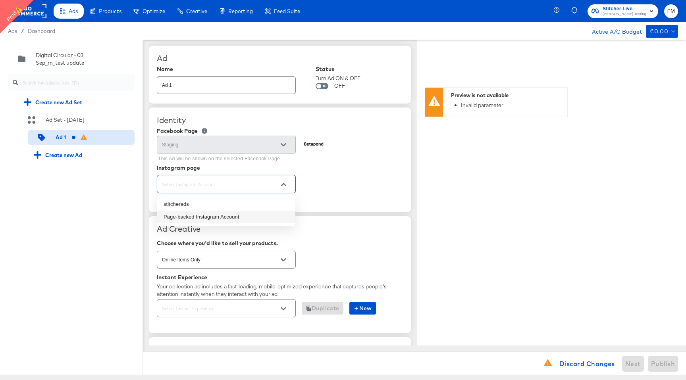
type textarea "x"
click at [311, 238] on div "Ad Creative Choose where you'd like to sell your products. Online Items Only In…" at bounding box center [280, 274] width 262 height 117
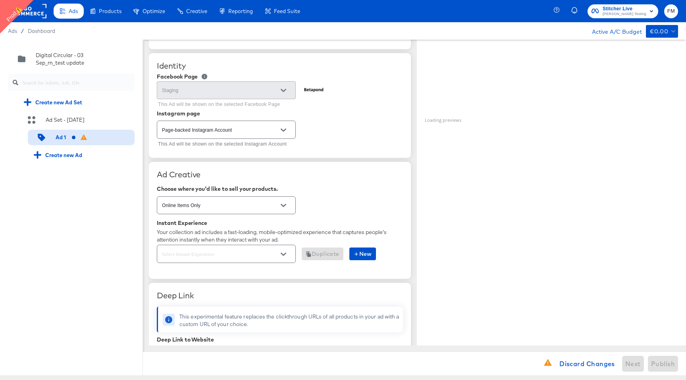
scroll to position [92, 0]
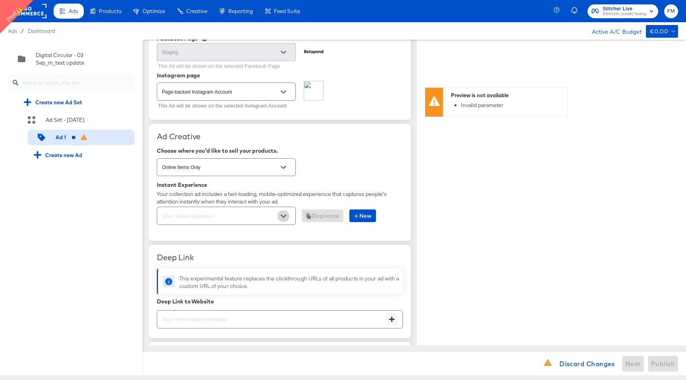
click at [285, 217] on icon "Open" at bounding box center [284, 217] width 6 height 6
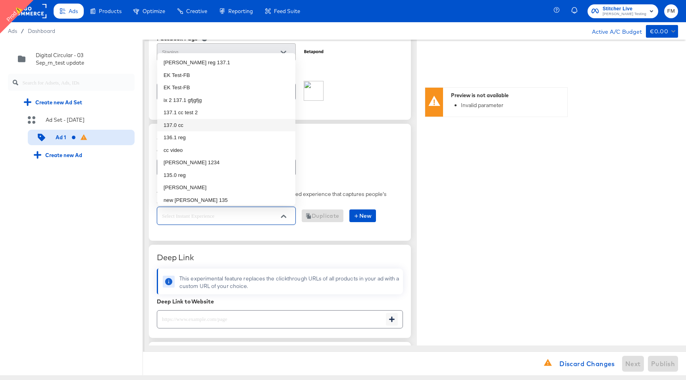
click at [225, 121] on li "137.0 cc" at bounding box center [226, 125] width 138 height 13
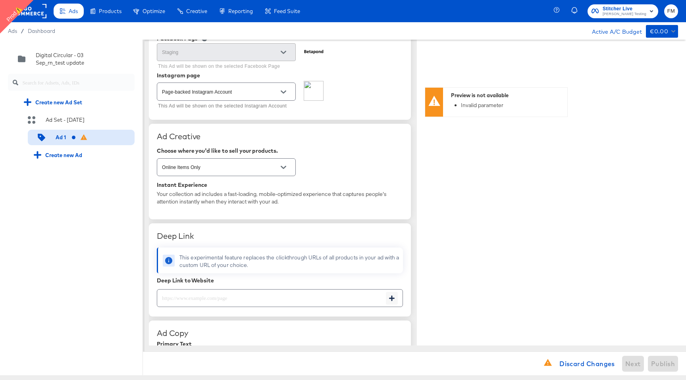
click at [244, 218] on div "Ad Creative Choose where you'd like to sell your products. Online Items Only In…" at bounding box center [280, 172] width 262 height 96
click at [282, 96] on button "Open" at bounding box center [283, 92] width 12 height 12
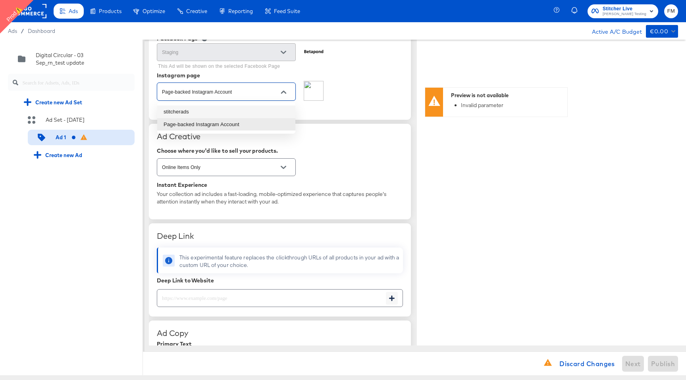
click at [245, 113] on li "stitcherads" at bounding box center [226, 112] width 138 height 13
type input "stitcherads"
type textarea "x"
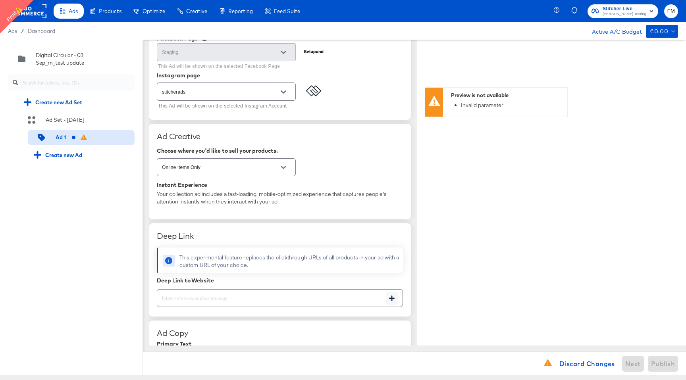
click at [212, 194] on div "Your collection ad includes a fast-loading, mobile-optimized experience that ca…" at bounding box center [280, 198] width 246 height 15
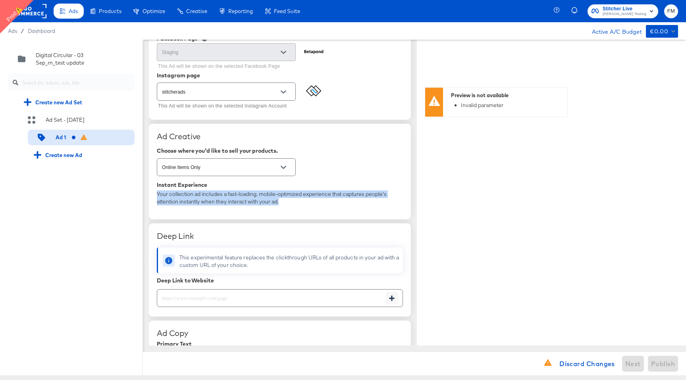
click at [212, 194] on div "Your collection ad includes a fast-loading, mobile-optimized experience that ca…" at bounding box center [280, 198] width 246 height 15
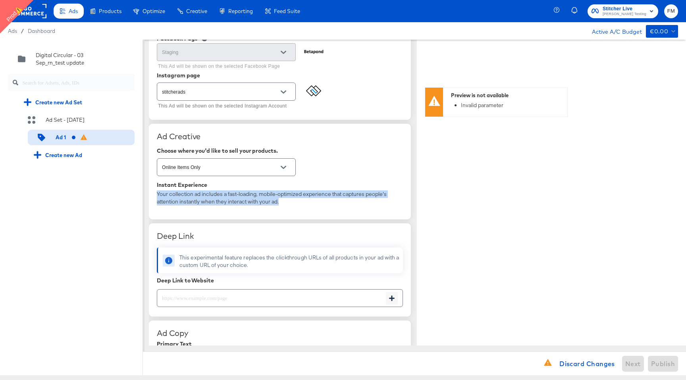
type textarea "x"
click at [212, 194] on div "Your collection ad includes a fast-loading, mobile-optimized experience that ca…" at bounding box center [280, 198] width 246 height 15
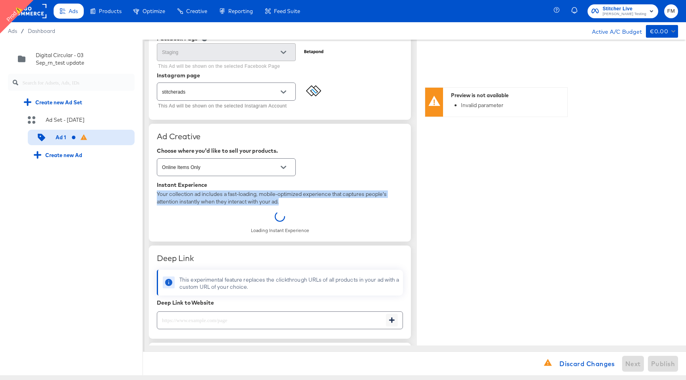
click at [212, 194] on div "Your collection ad includes a fast-loading, mobile-optimized experience that ca…" at bounding box center [280, 198] width 246 height 15
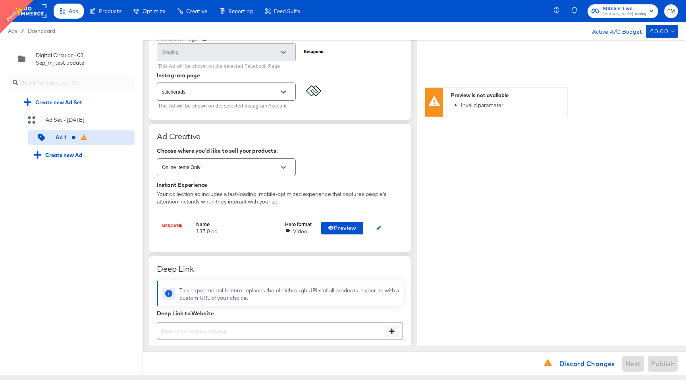
click at [312, 198] on div "Your collection ad includes a fast-loading, mobile-optimized experience that ca…" at bounding box center [280, 198] width 246 height 15
click at [283, 89] on icon "Open" at bounding box center [284, 92] width 6 height 6
click at [344, 157] on div "Online Items Only" at bounding box center [280, 167] width 246 height 21
click at [316, 325] on input "text" at bounding box center [271, 328] width 229 height 17
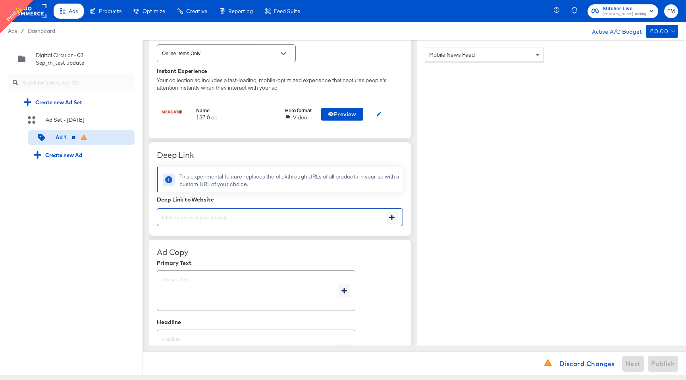
scroll to position [215, 0]
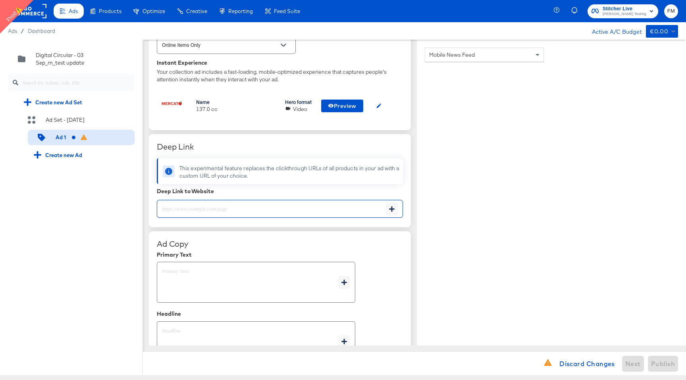
paste input "http://www.kargo.com"
type input "http://www.kargo.com"
type textarea "x"
click at [261, 266] on div "x" at bounding box center [256, 282] width 198 height 41
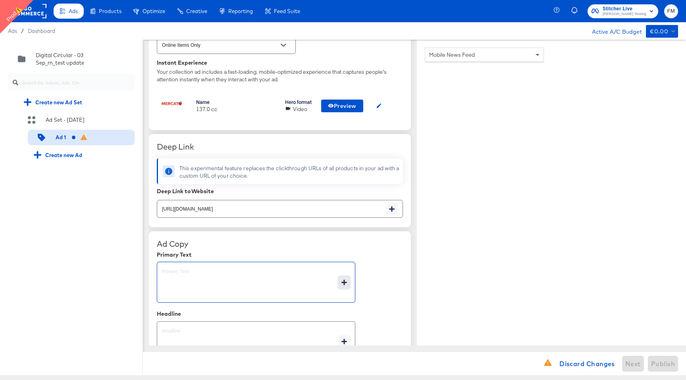
type textarea "x"
click at [345, 280] on icon "button" at bounding box center [344, 283] width 6 height 6
type textarea "x"
click at [387, 279] on div "Page Name" at bounding box center [385, 283] width 51 height 13
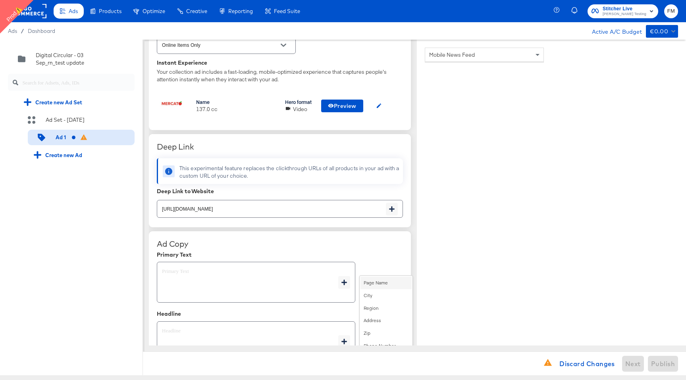
type textarea "{{page.name}}"
type textarea "x"
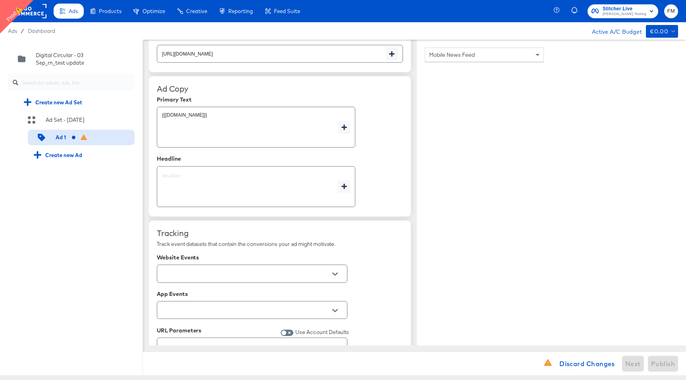
scroll to position [458, 0]
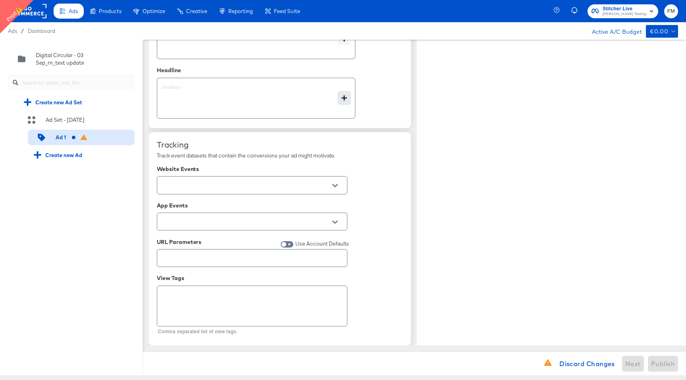
click at [341, 96] on icon "button" at bounding box center [344, 98] width 6 height 6
type textarea "x"
click at [371, 114] on div "City" at bounding box center [385, 111] width 51 height 13
type textarea "x"
type textarea "{{page.location.city}}"
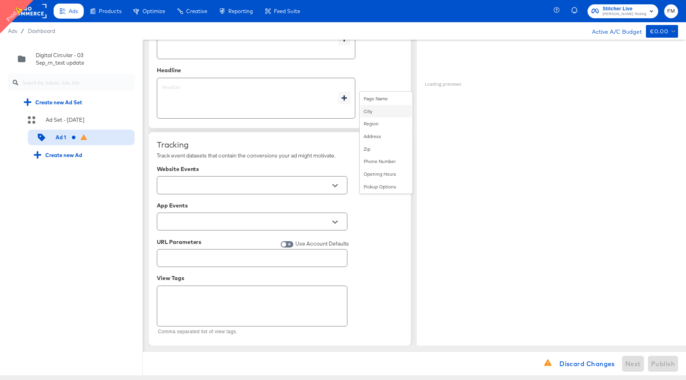
type textarea "x"
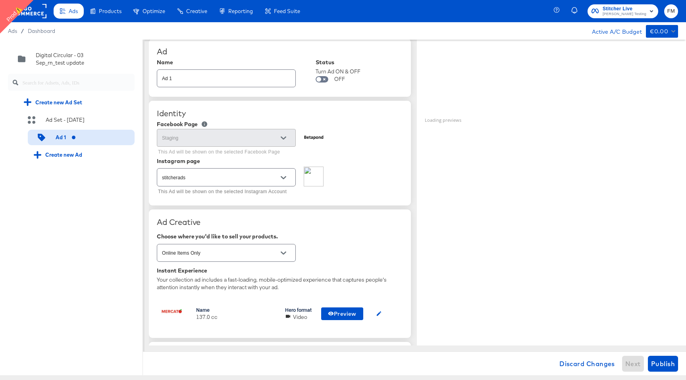
scroll to position [0, 0]
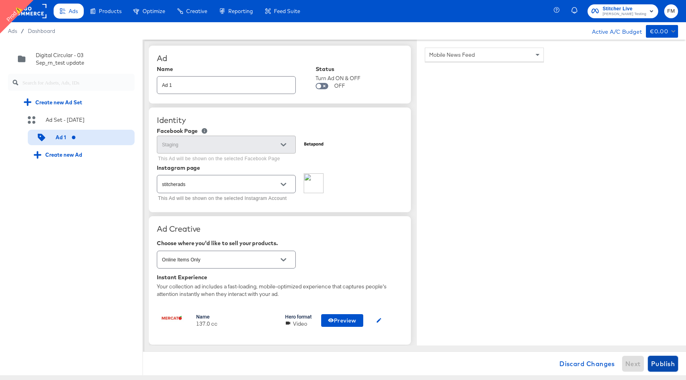
click at [670, 362] on span "Publish" at bounding box center [663, 363] width 24 height 11
type textarea "x"
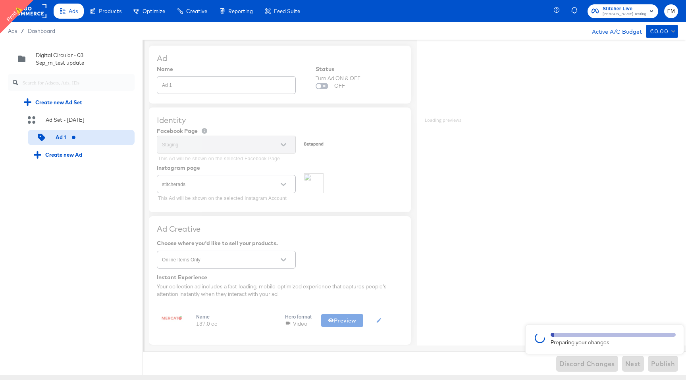
type textarea "x"
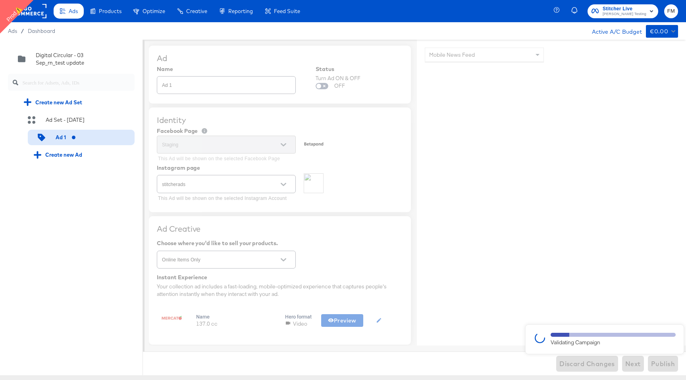
type textarea "x"
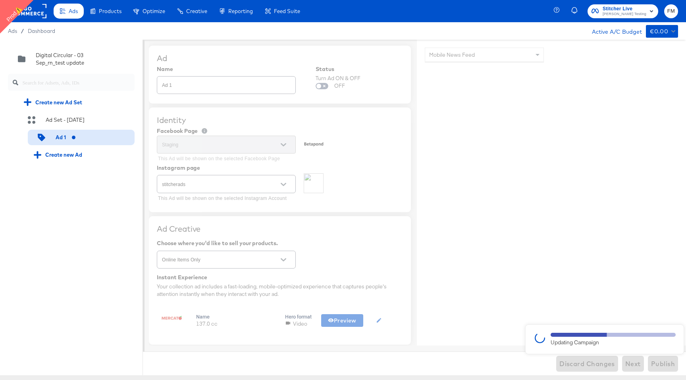
type textarea "x"
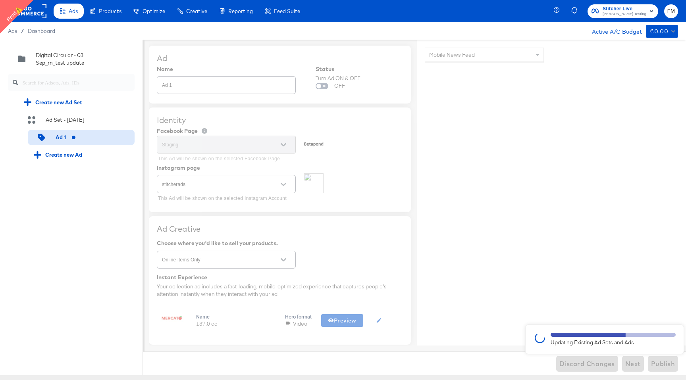
type textarea "x"
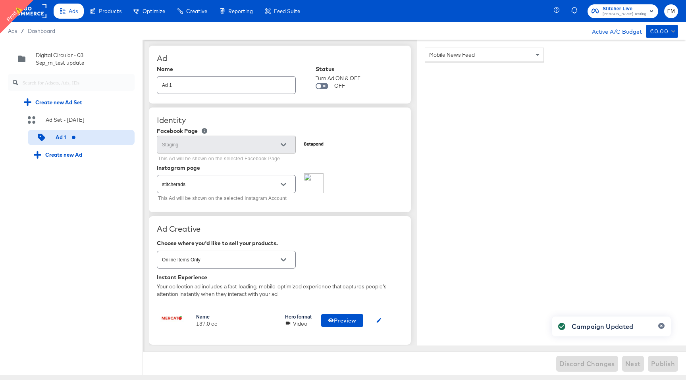
type textarea "x"
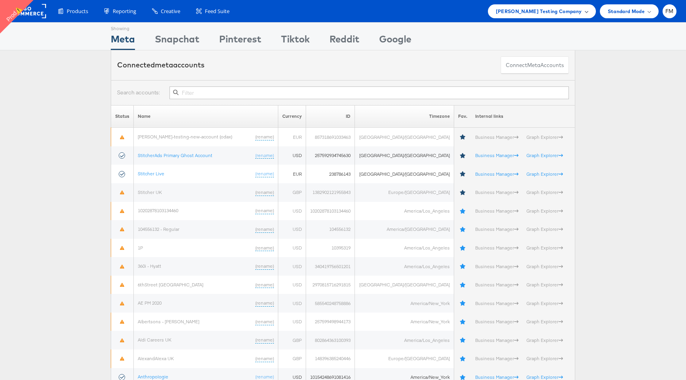
click at [568, 12] on span "[PERSON_NAME] Testing Company" at bounding box center [539, 11] width 86 height 8
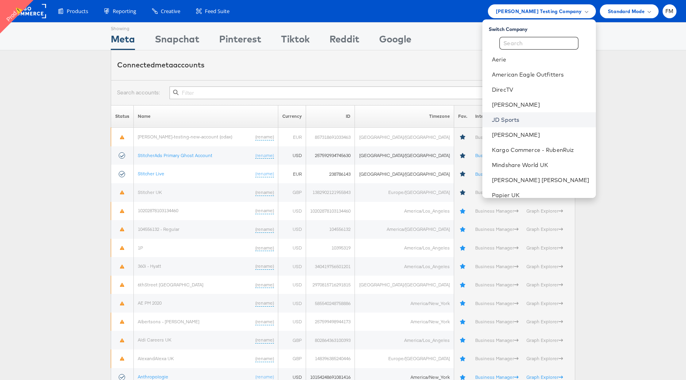
click at [533, 117] on link "JD Sports" at bounding box center [541, 120] width 98 height 8
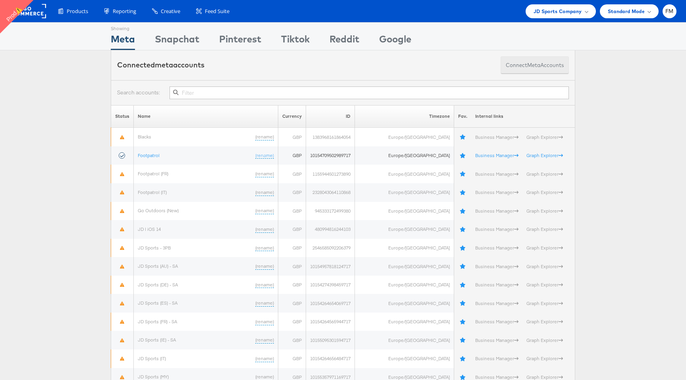
click at [537, 65] on span "meta" at bounding box center [533, 66] width 13 height 8
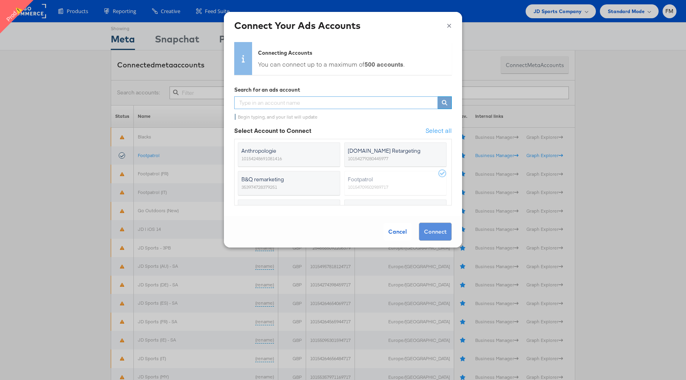
paste input "238786143"
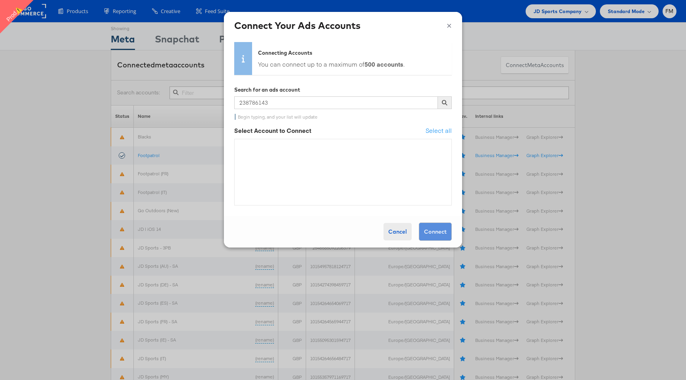
click at [399, 232] on div "Cancel" at bounding box center [397, 231] width 28 height 17
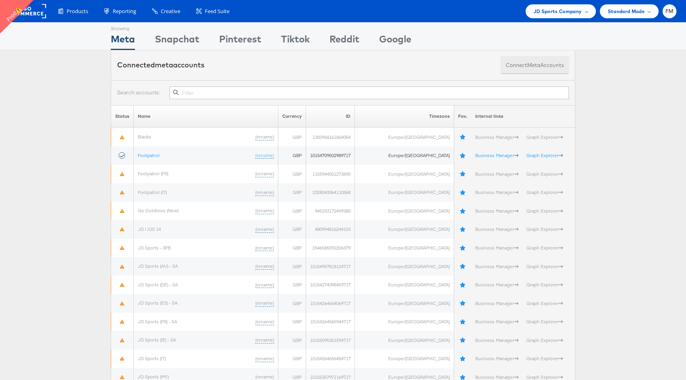
click at [534, 66] on span "meta" at bounding box center [533, 66] width 13 height 8
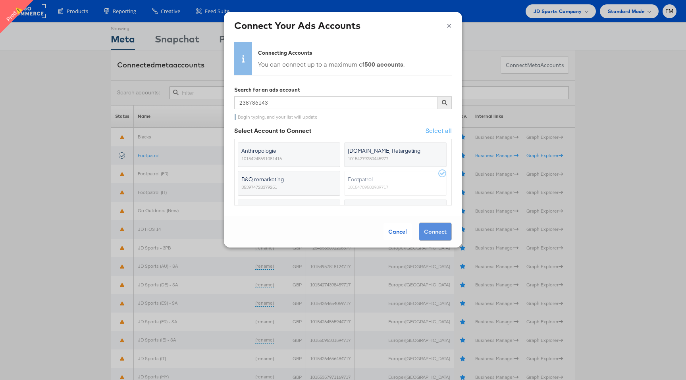
click at [451, 21] on button "×" at bounding box center [449, 25] width 5 height 12
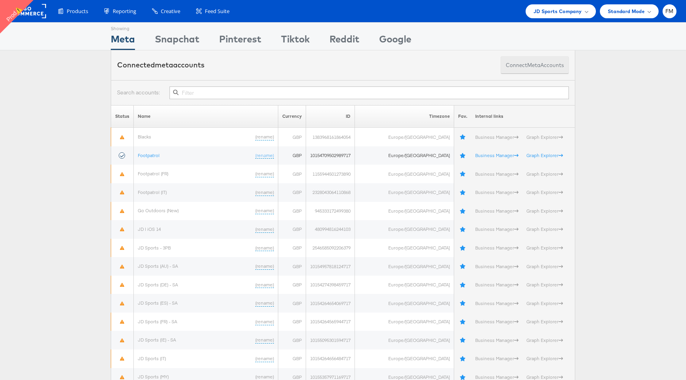
click at [532, 62] on span "meta" at bounding box center [533, 66] width 13 height 8
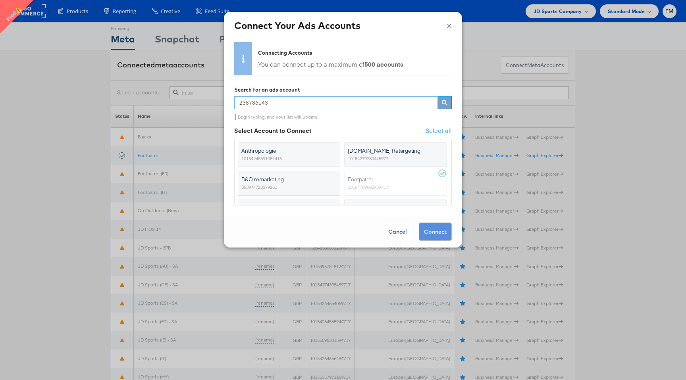
click at [369, 103] on input "238786143" at bounding box center [336, 102] width 204 height 13
paste input "10154264656484717"
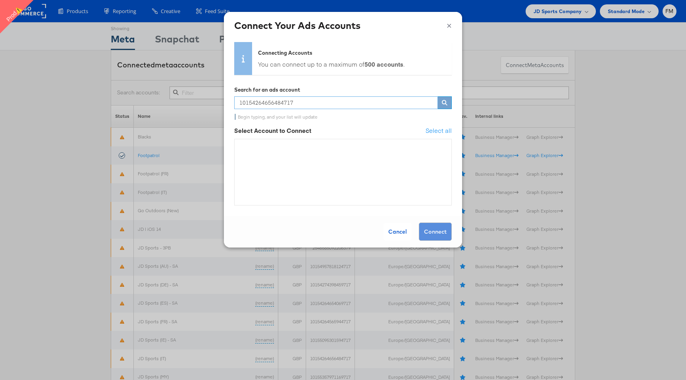
type input "10154264656484717"
click at [398, 232] on div "Cancel" at bounding box center [397, 231] width 28 height 17
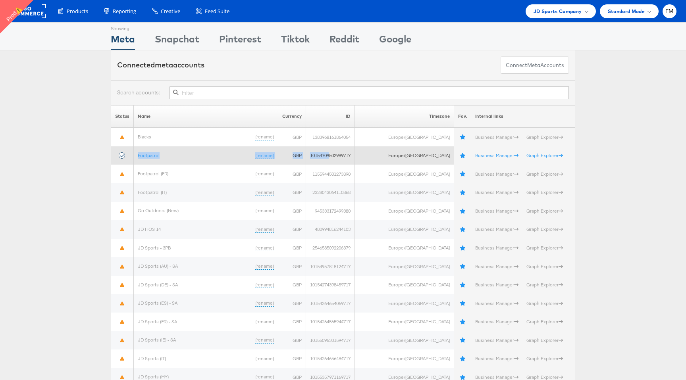
drag, startPoint x: 345, startPoint y: 158, endPoint x: 151, endPoint y: 150, distance: 194.7
click at [151, 150] on tr "Footpatrol (rename) GBP 10154709502989717 Europe/London Business Manager Graph …" at bounding box center [343, 155] width 464 height 19
click at [150, 154] on link "Footpatrol" at bounding box center [149, 155] width 22 height 6
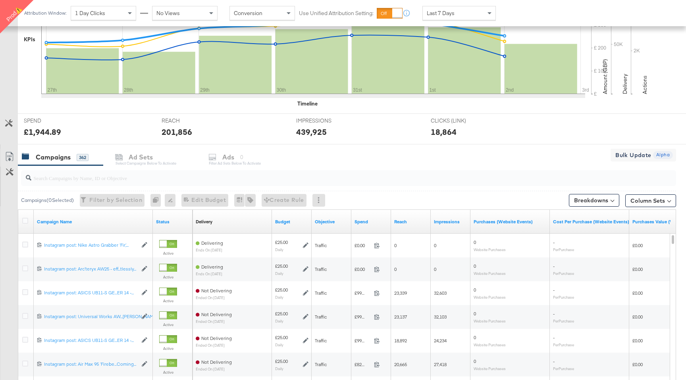
scroll to position [317, 0]
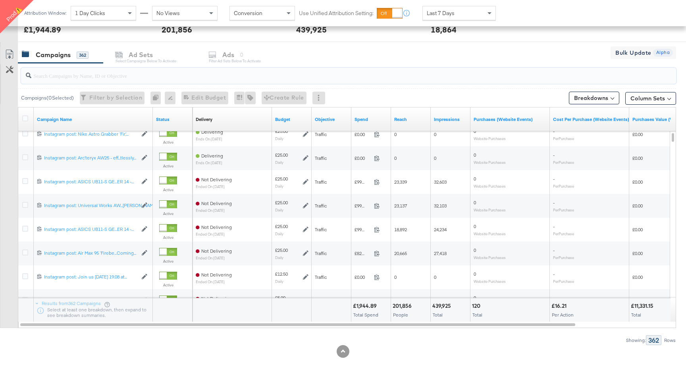
click at [145, 75] on input "search" at bounding box center [323, 72] width 585 height 15
paste input "6917657603461"
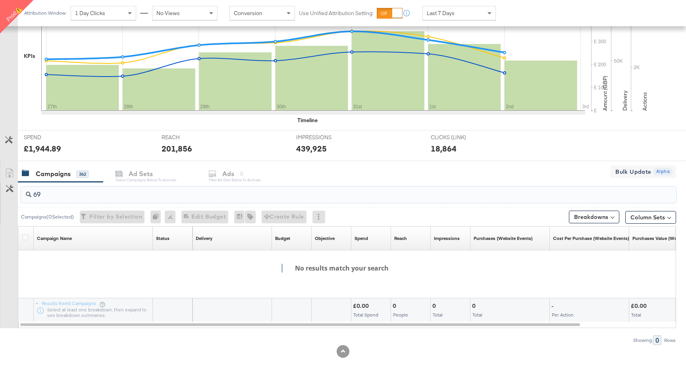
type input "6"
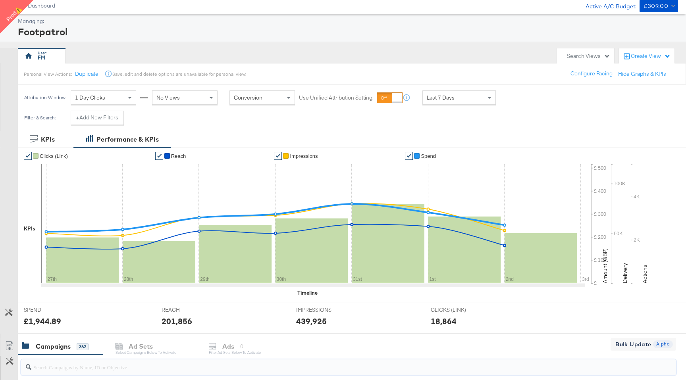
scroll to position [0, 0]
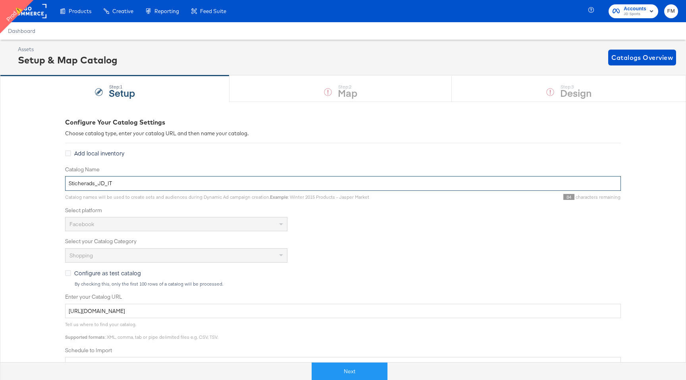
click at [126, 189] on input "Sticherads_JD_IT" at bounding box center [343, 183] width 556 height 15
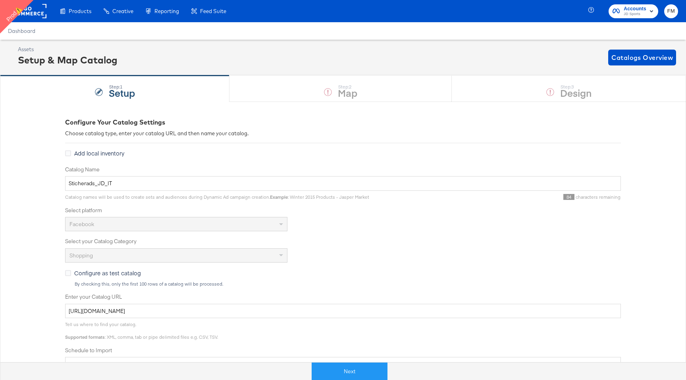
click at [33, 11] on rect at bounding box center [28, 11] width 37 height 14
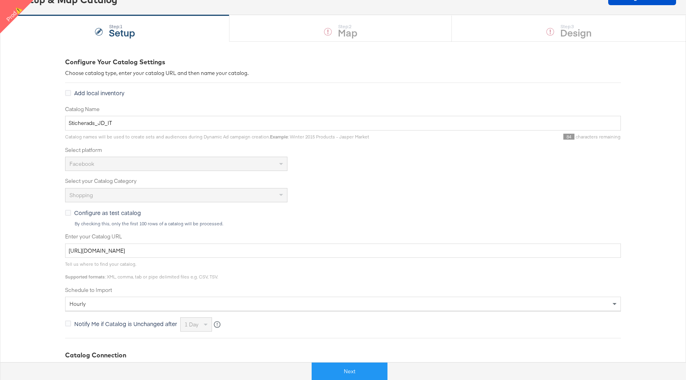
scroll to position [84, 0]
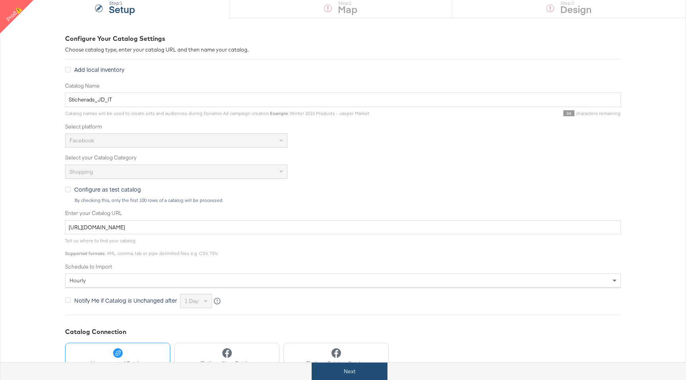
click at [360, 368] on button "Next" at bounding box center [350, 372] width 76 height 18
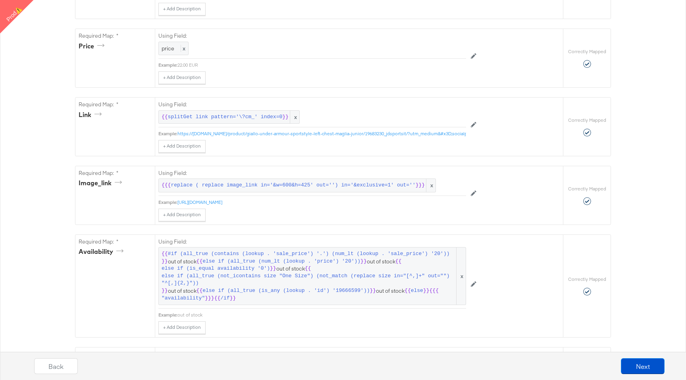
scroll to position [0, 0]
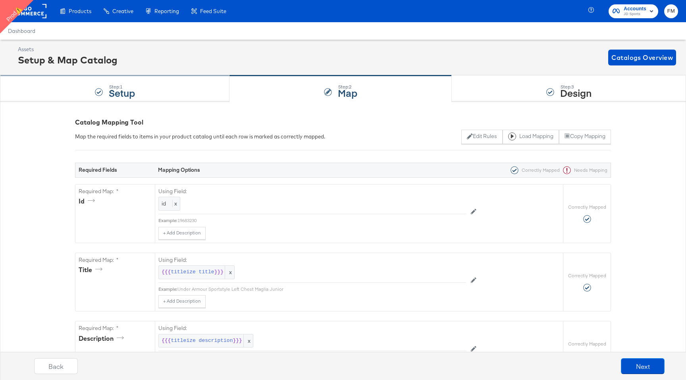
click at [169, 91] on div "Step: 1 Setup" at bounding box center [114, 89] width 229 height 26
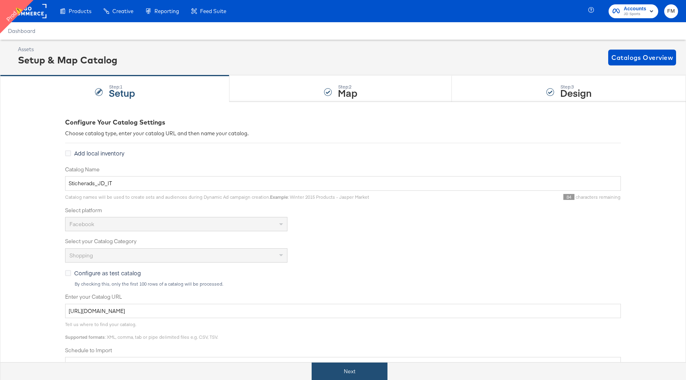
click at [358, 374] on button "Next" at bounding box center [350, 372] width 76 height 18
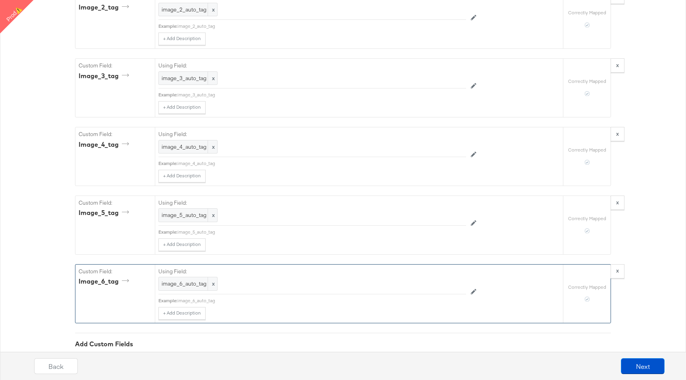
scroll to position [2047, 0]
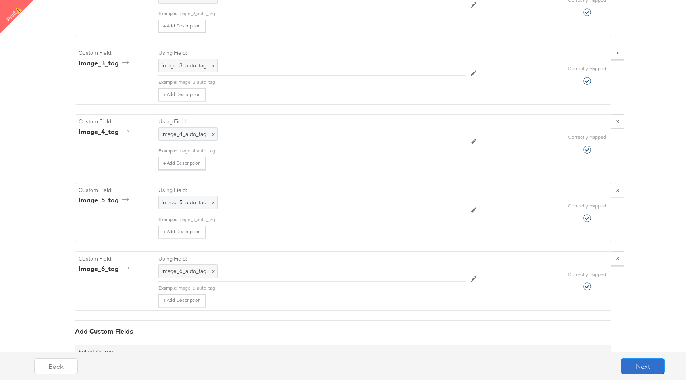
drag, startPoint x: 648, startPoint y: 370, endPoint x: 647, endPoint y: 312, distance: 58.4
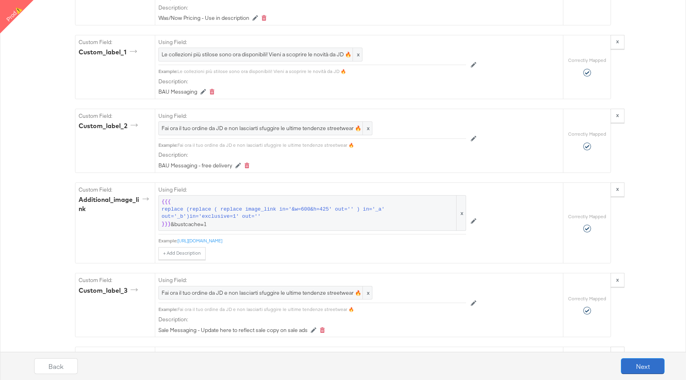
scroll to position [1030, 0]
click at [649, 367] on button "Next" at bounding box center [643, 366] width 44 height 16
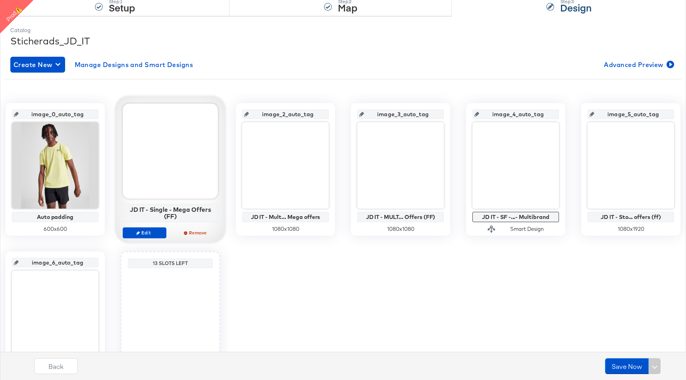
scroll to position [86, 0]
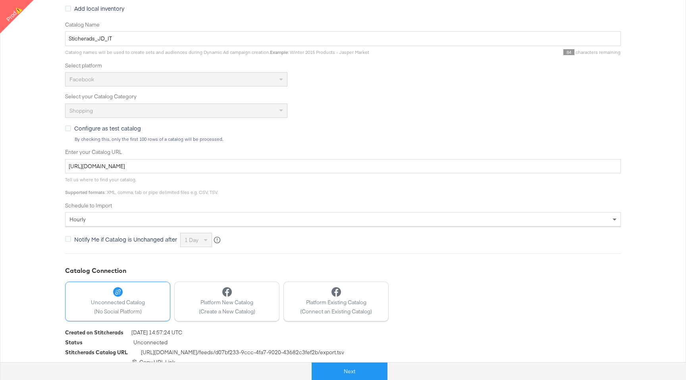
scroll to position [152, 0]
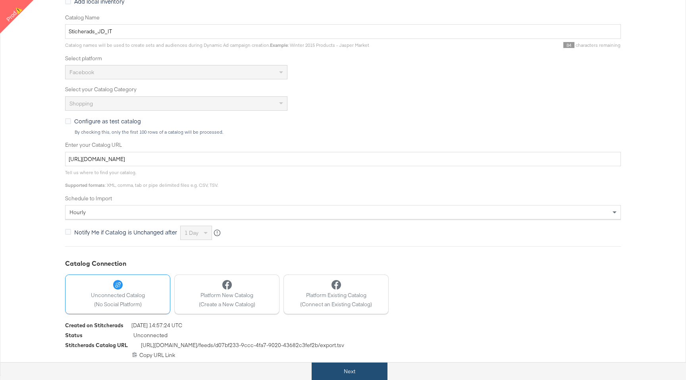
click at [327, 369] on button "Next" at bounding box center [350, 372] width 76 height 18
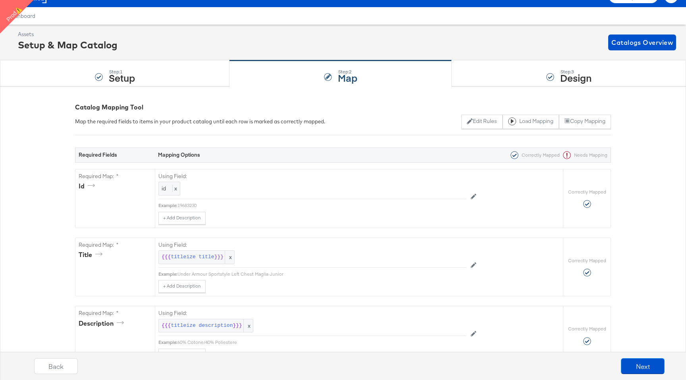
scroll to position [0, 0]
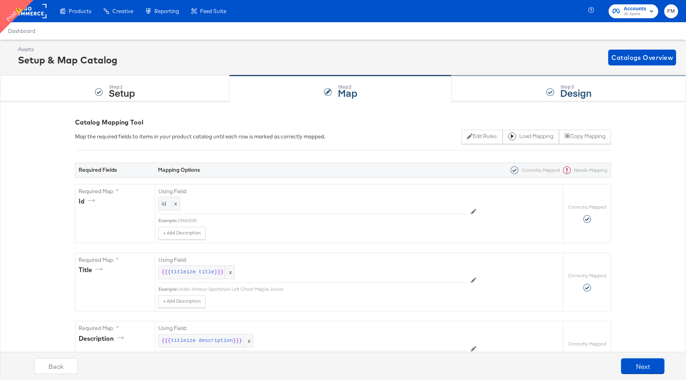
click at [513, 94] on div "Step: 3 Design" at bounding box center [569, 89] width 234 height 26
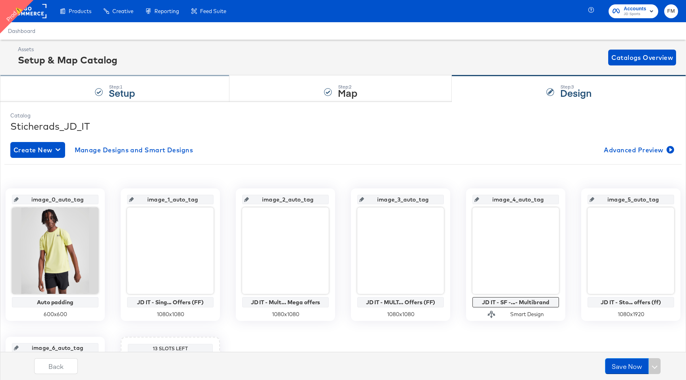
click at [202, 84] on div "Step: 1 Setup" at bounding box center [114, 89] width 229 height 26
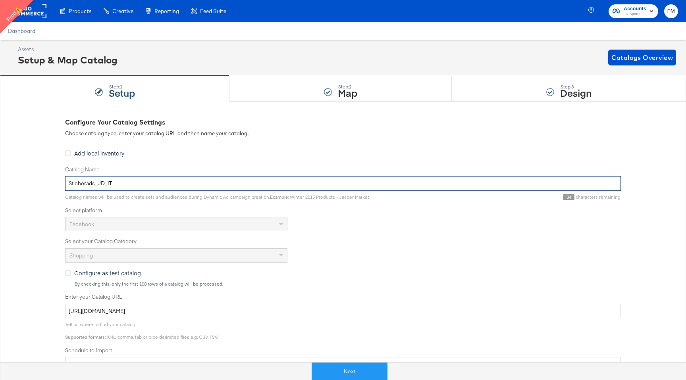
click at [102, 182] on input "Sticherads_JD_IT" at bounding box center [343, 183] width 556 height 15
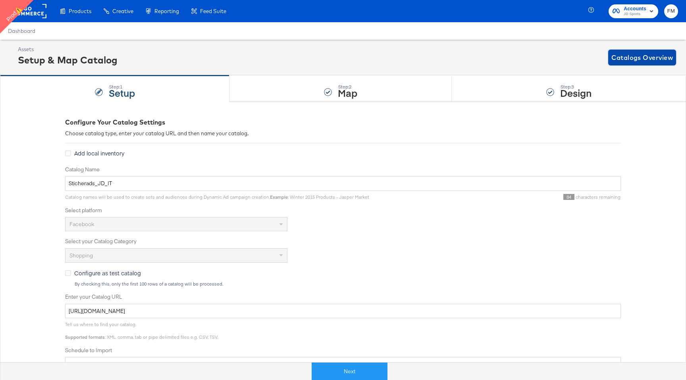
click at [664, 59] on span "Catalogs Overview" at bounding box center [642, 57] width 62 height 11
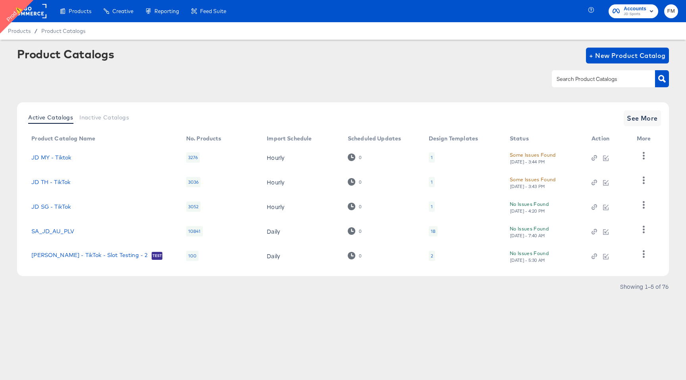
click at [629, 77] on input "text" at bounding box center [597, 79] width 85 height 9
paste input "Sticherads_JD_IT"
type input "Sticherads_JD_IT"
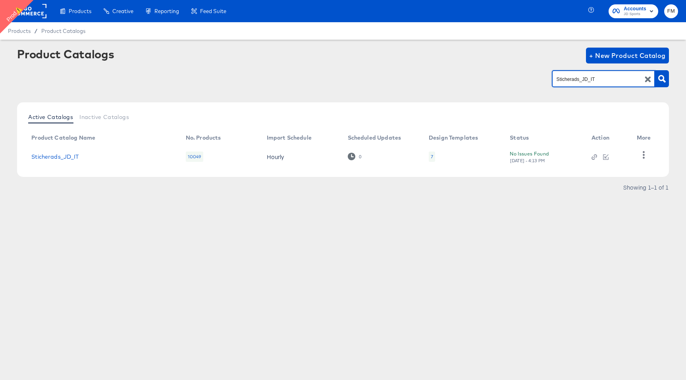
click at [429, 156] on div "7" at bounding box center [432, 157] width 6 height 10
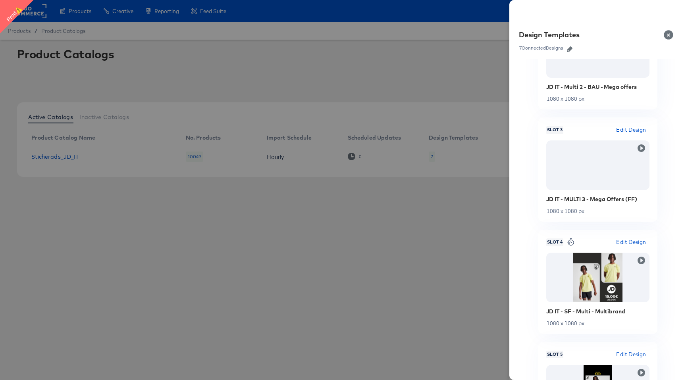
scroll to position [295, 0]
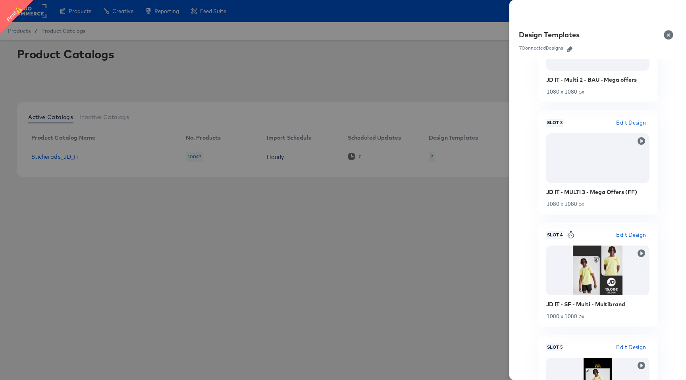
click at [460, 208] on div at bounding box center [343, 190] width 686 height 380
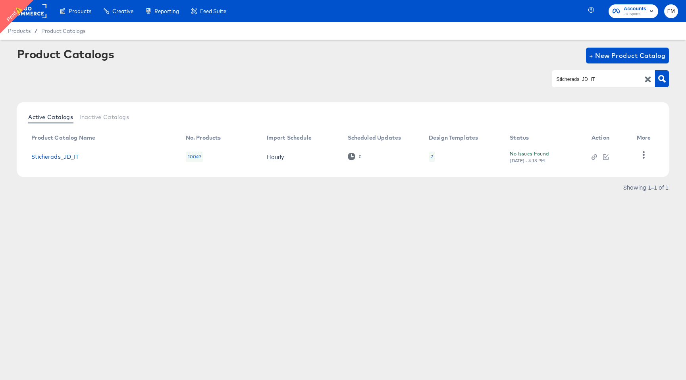
click at [433, 157] on div "7" at bounding box center [432, 157] width 6 height 10
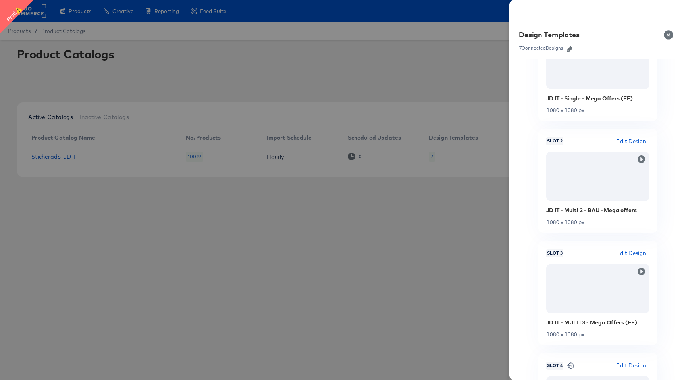
scroll to position [505, 0]
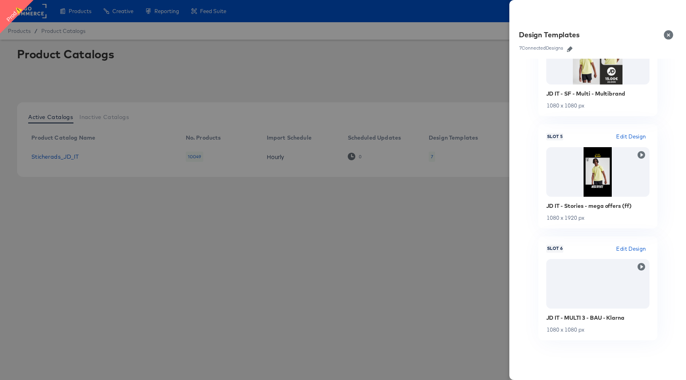
click at [441, 220] on div at bounding box center [343, 190] width 686 height 380
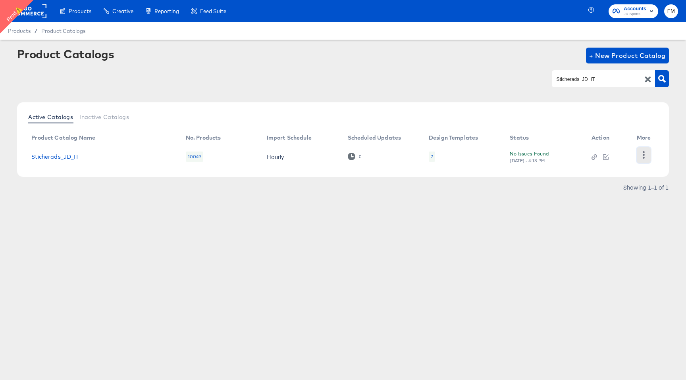
click at [646, 154] on icon "button" at bounding box center [644, 155] width 8 height 8
click at [394, 196] on div "Showing 1–1 of 1" at bounding box center [343, 191] width 652 height 13
click at [644, 154] on icon "button" at bounding box center [644, 155] width 2 height 8
click at [507, 235] on div "Product Catalogs + New Product Catalog Sticherads_JD_IT Active Catalogs Inactiv…" at bounding box center [343, 139] width 686 height 198
